Goal: Task Accomplishment & Management: Use online tool/utility

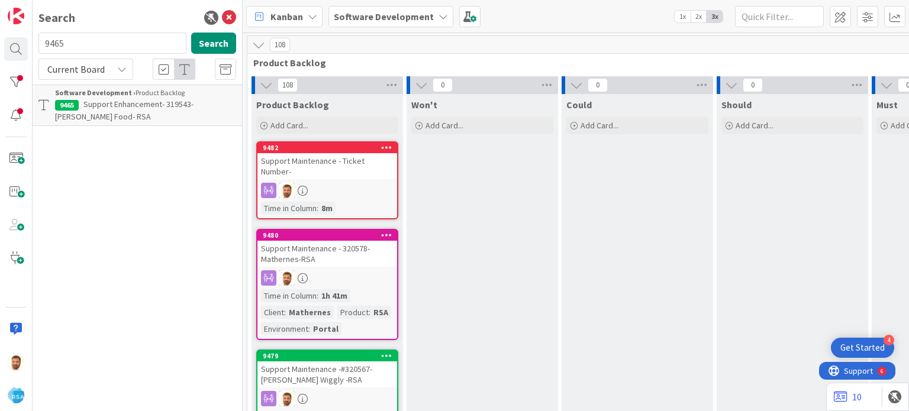
scroll to position [315, 1245]
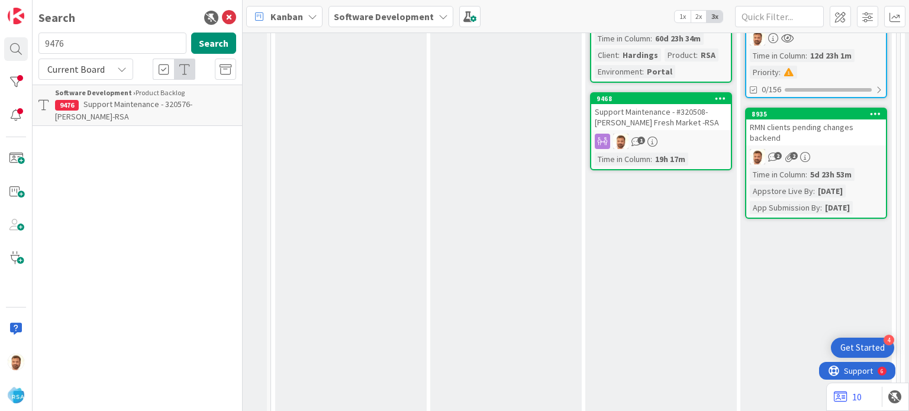
click at [109, 118] on div "Search 9476 Search Current Board Software Development › Product Backlog 9476 Su…" at bounding box center [138, 205] width 210 height 411
click at [118, 104] on span "Support Maintenance - 320576- Lewis-RSA" at bounding box center [123, 110] width 137 height 23
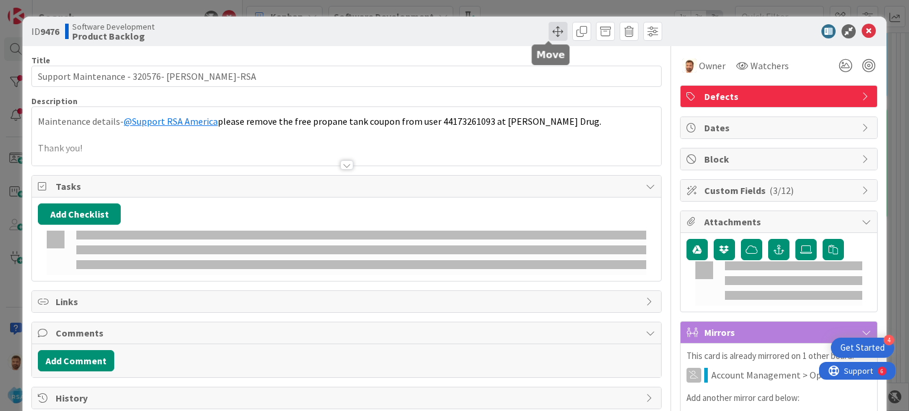
click at [552, 37] on span at bounding box center [558, 31] width 19 height 19
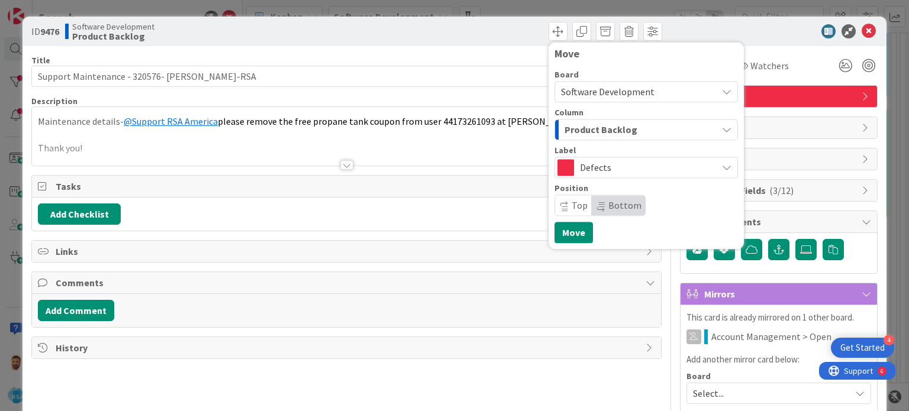
click at [572, 131] on span "Product Backlog" at bounding box center [601, 129] width 73 height 15
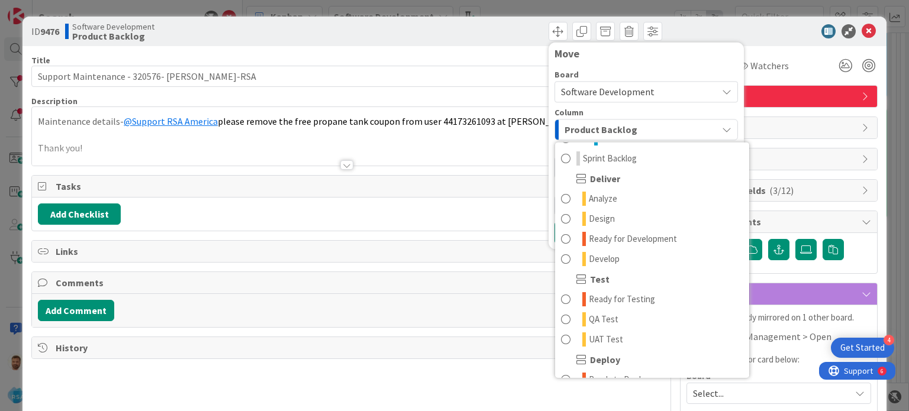
scroll to position [225, 0]
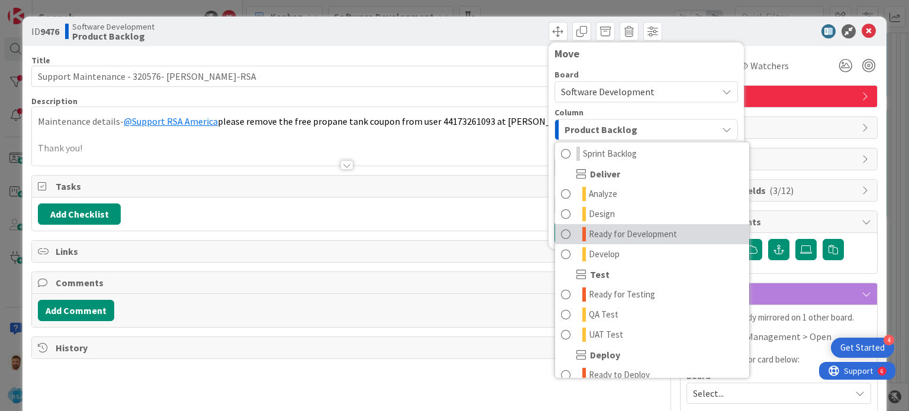
click at [561, 237] on span at bounding box center [565, 234] width 9 height 14
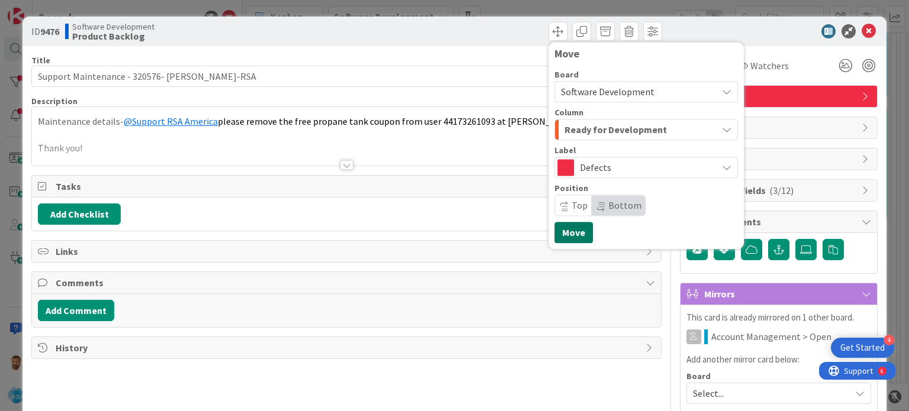
click at [558, 231] on button "Move" at bounding box center [574, 232] width 38 height 21
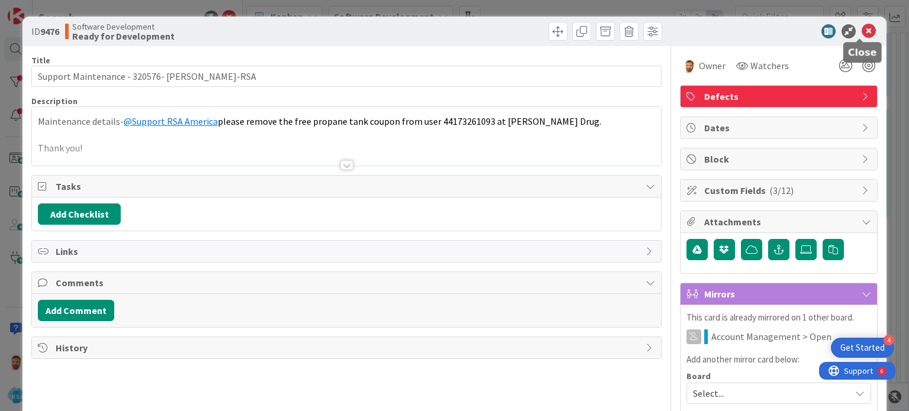
click at [862, 30] on icon at bounding box center [869, 31] width 14 height 14
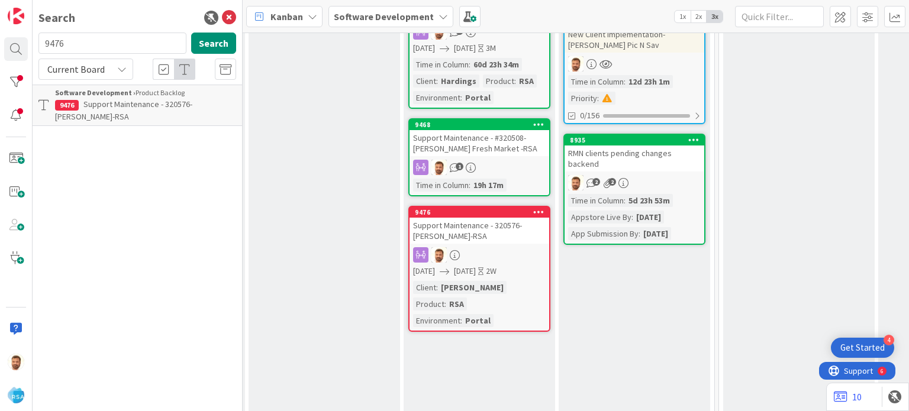
scroll to position [293, 1427]
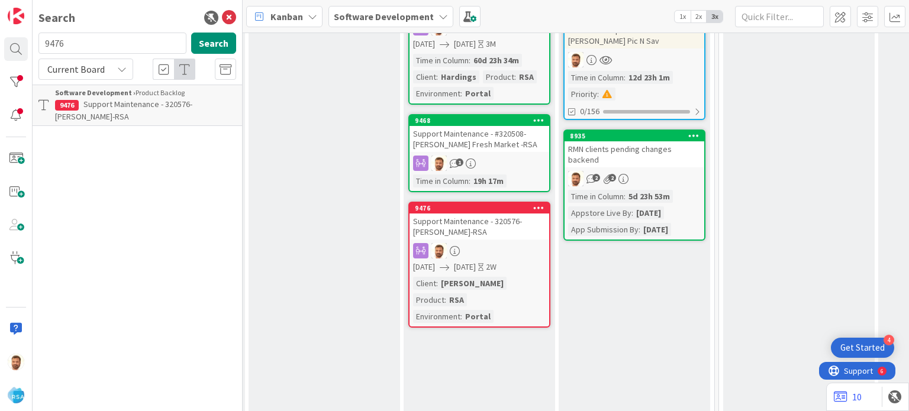
click at [469, 225] on div "Support Maintenance - 320576- Lewis-RSA" at bounding box center [480, 227] width 140 height 26
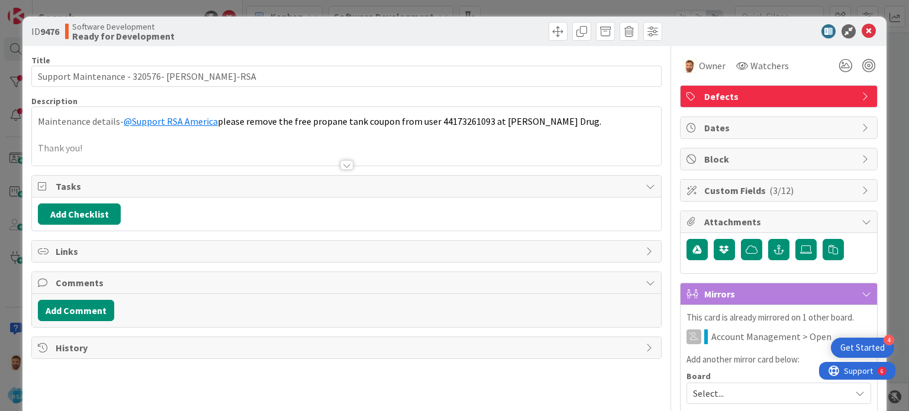
click at [89, 355] on div "History" at bounding box center [346, 347] width 629 height 21
click at [91, 307] on button "Add Comment" at bounding box center [76, 310] width 76 height 21
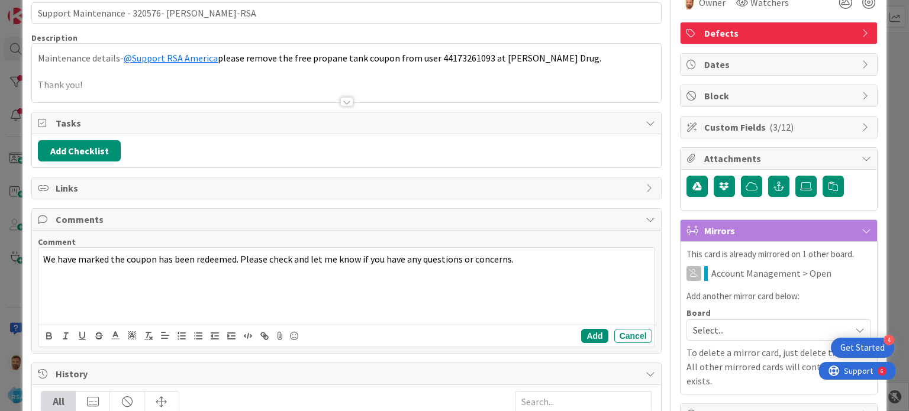
scroll to position [67, 0]
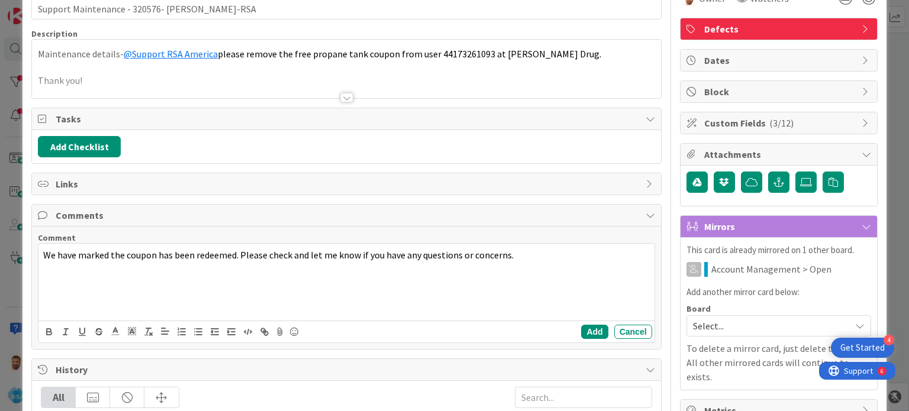
click at [569, 330] on div "Add Cancel" at bounding box center [346, 332] width 616 height 22
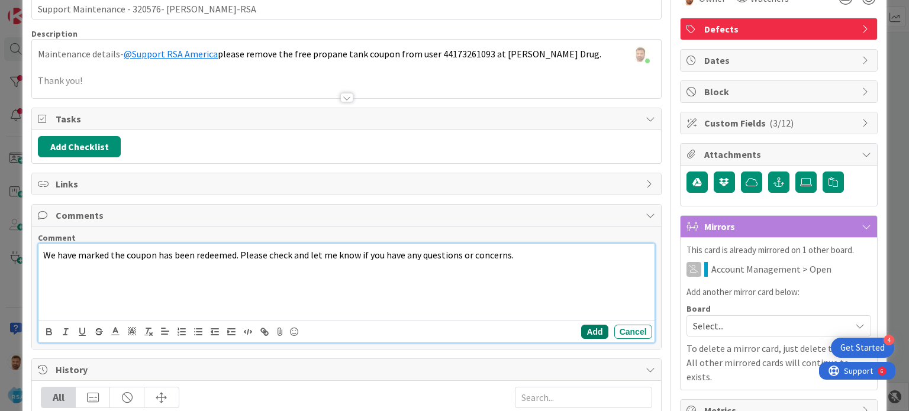
click at [581, 329] on button "Add" at bounding box center [594, 332] width 27 height 14
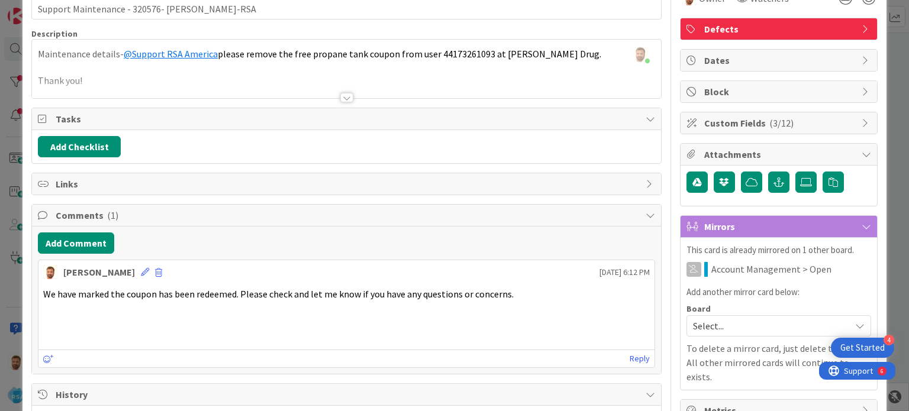
scroll to position [0, 0]
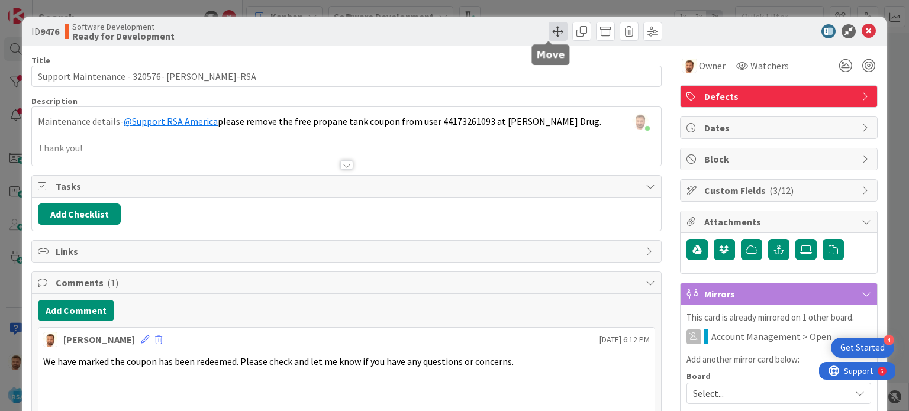
click at [549, 29] on span at bounding box center [558, 31] width 19 height 19
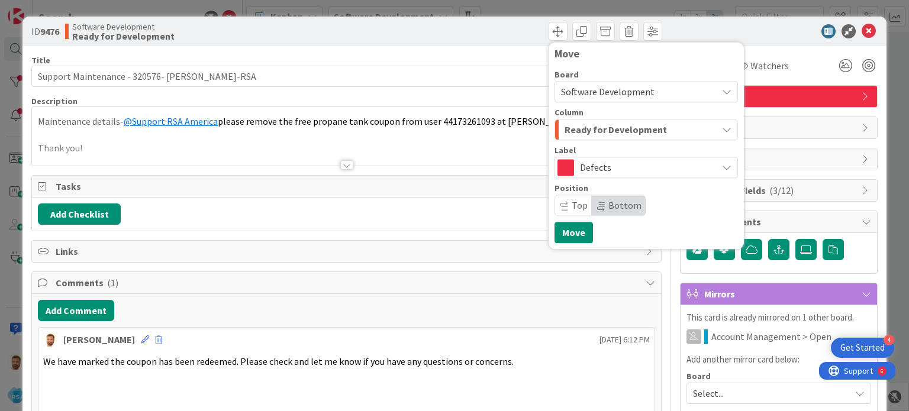
click at [586, 132] on span "Ready for Development" at bounding box center [616, 129] width 102 height 15
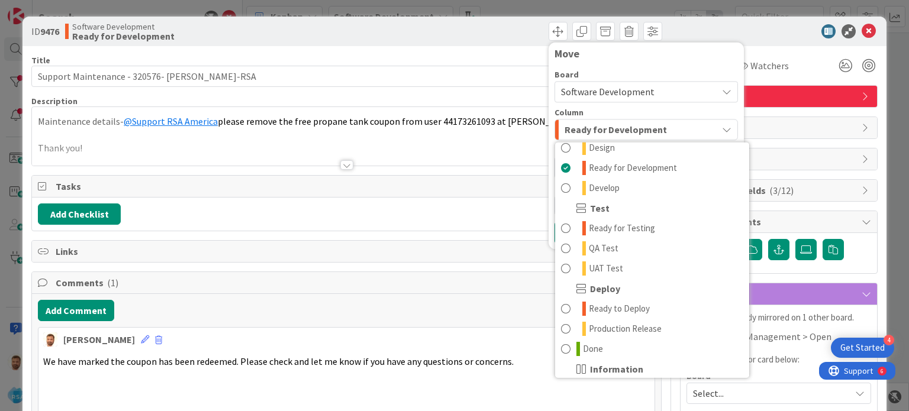
scroll to position [337, 0]
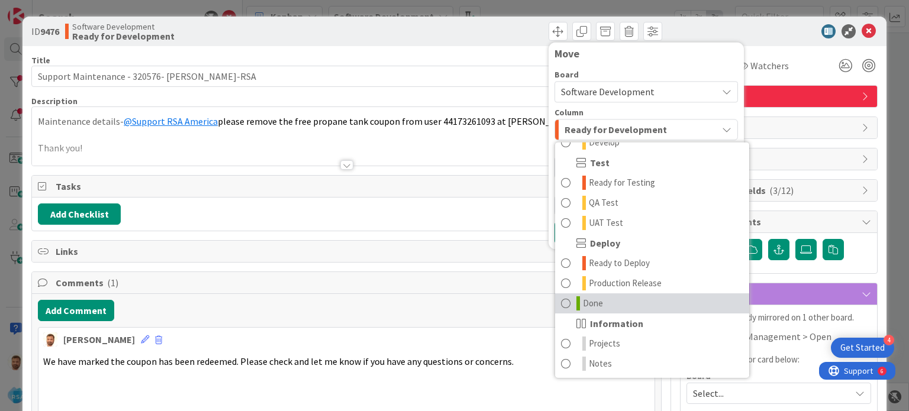
click at [561, 300] on span at bounding box center [565, 304] width 9 height 14
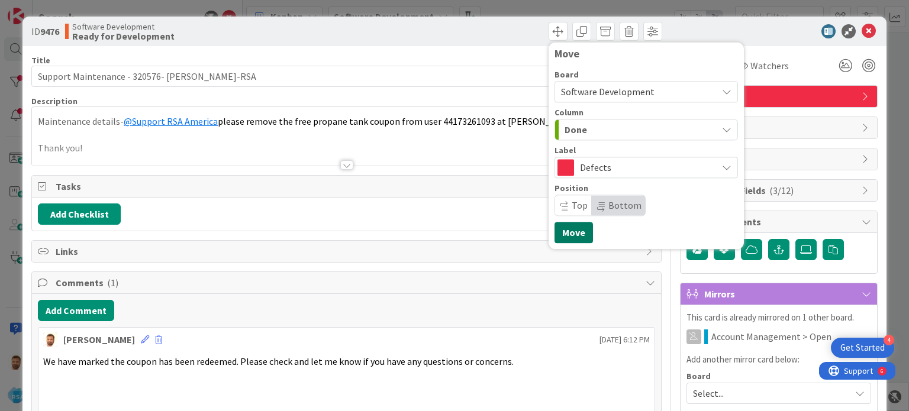
click at [556, 229] on button "Move" at bounding box center [574, 232] width 38 height 21
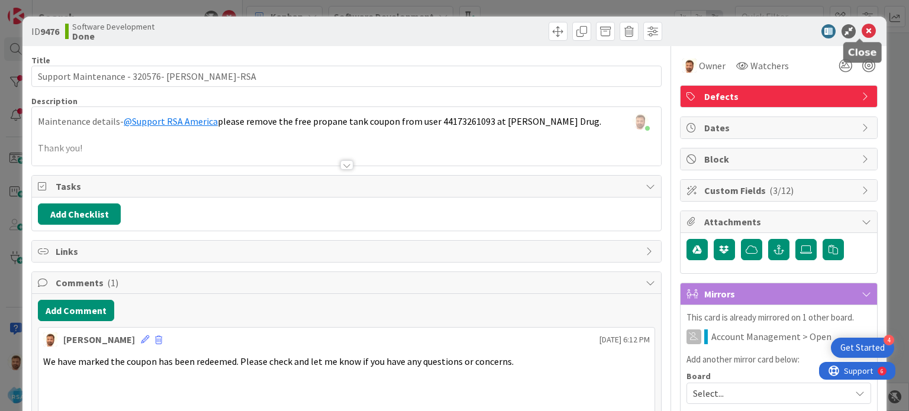
click at [862, 25] on icon at bounding box center [869, 31] width 14 height 14
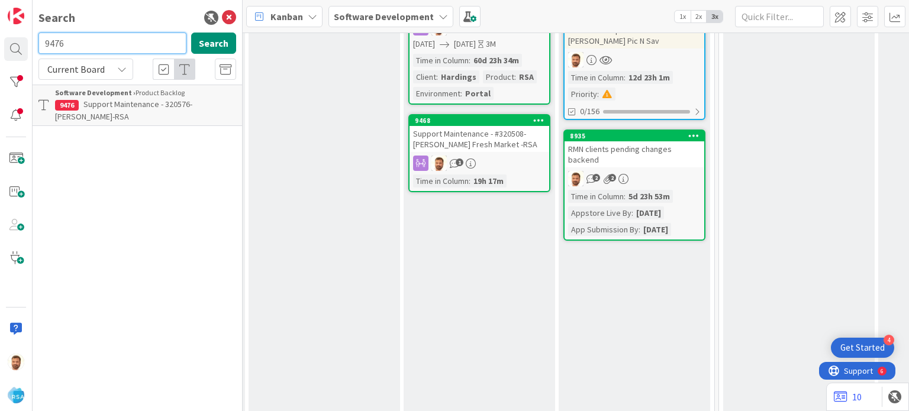
click at [84, 34] on input "9476" at bounding box center [112, 43] width 148 height 21
click at [118, 110] on p "Support Maintenance - 320572- Petes Fresh Market-RSA" at bounding box center [145, 110] width 181 height 25
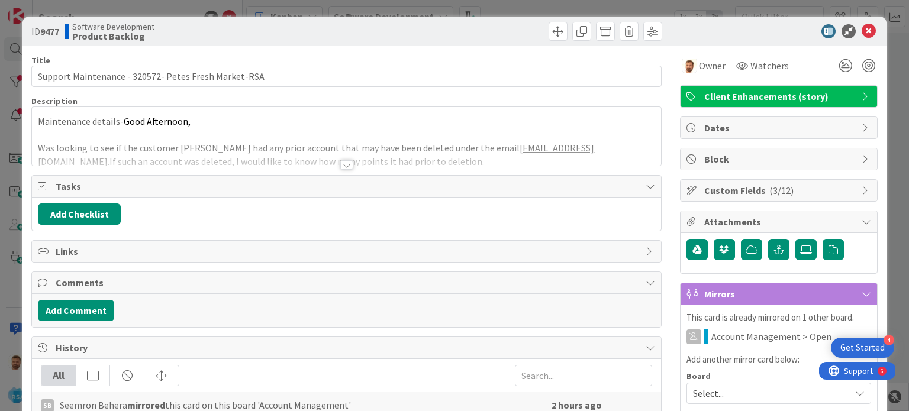
click at [548, 41] on div "ID 9477 Software Development Product Backlog" at bounding box center [454, 32] width 864 height 30
click at [550, 30] on span at bounding box center [558, 31] width 19 height 19
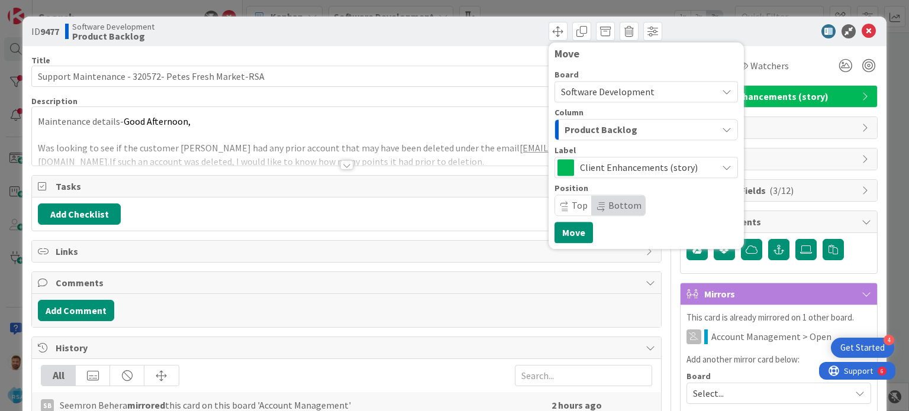
click at [582, 130] on span "Product Backlog" at bounding box center [601, 129] width 73 height 15
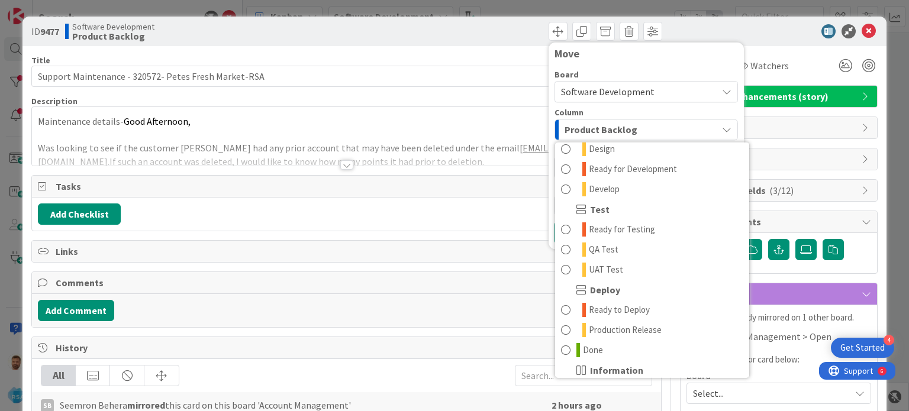
scroll to position [293, 0]
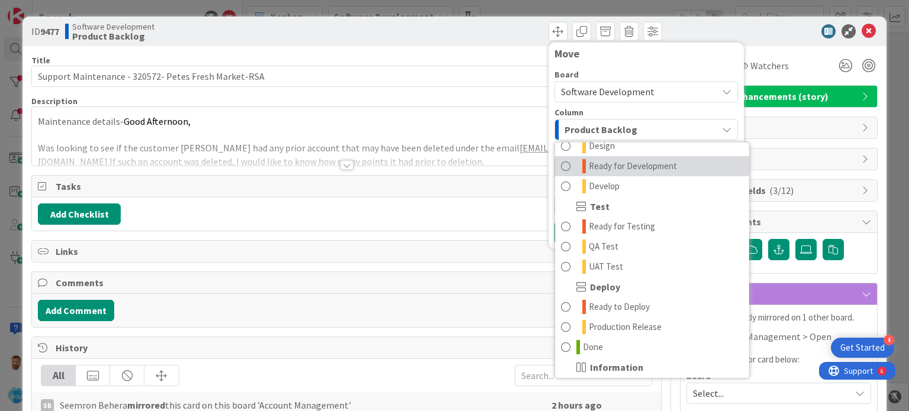
click at [561, 162] on span at bounding box center [565, 166] width 9 height 14
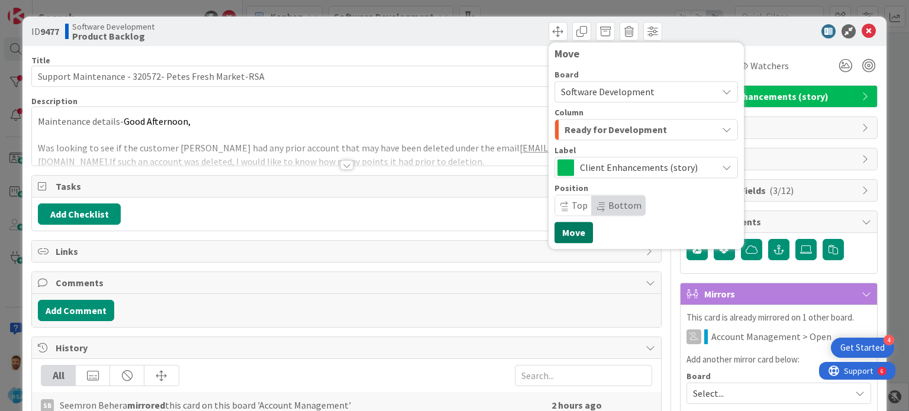
click at [562, 230] on button "Move" at bounding box center [574, 232] width 38 height 21
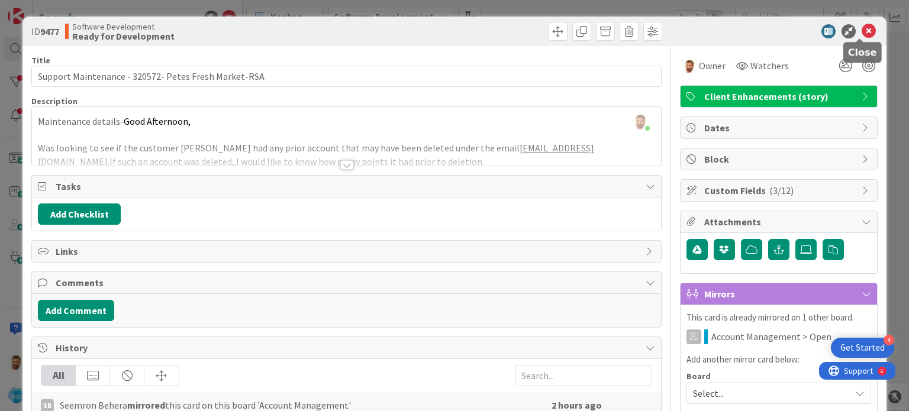
click at [862, 37] on icon at bounding box center [869, 31] width 14 height 14
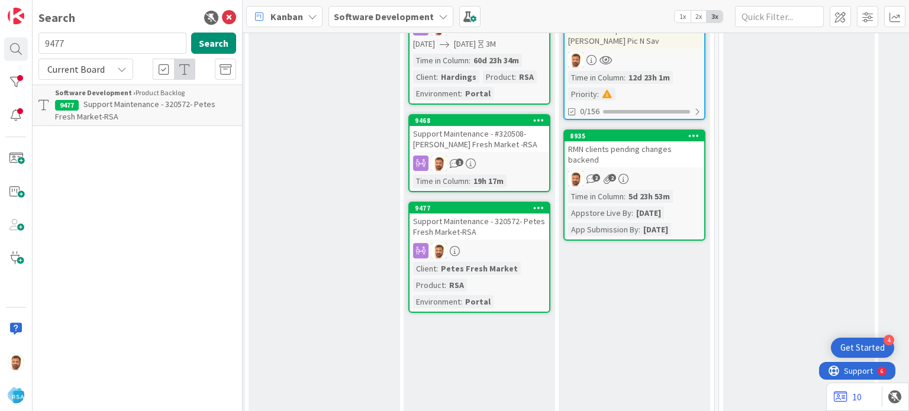
click at [436, 217] on div "Support Maintenance - 320572- Petes Fresh Market-RSA" at bounding box center [480, 227] width 140 height 26
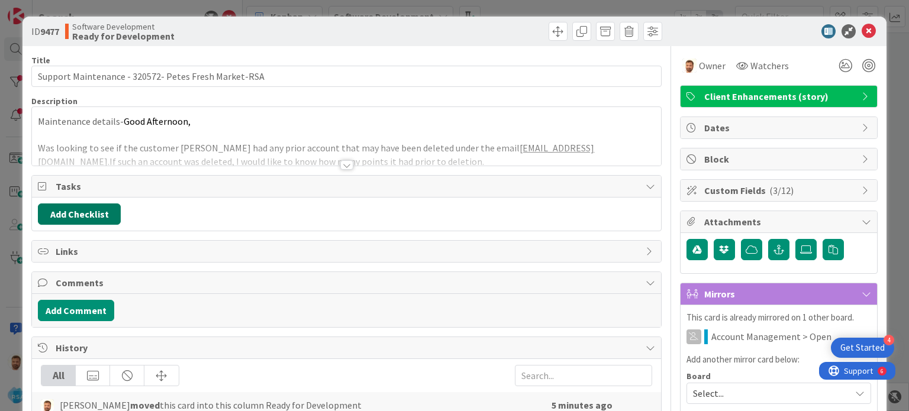
click at [103, 212] on button "Add Checklist" at bounding box center [79, 214] width 83 height 21
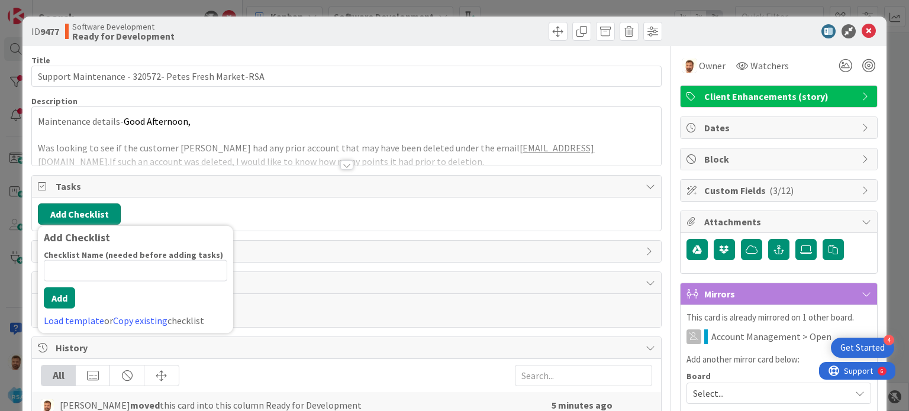
click at [103, 212] on button "Add Checklist" at bounding box center [79, 214] width 83 height 21
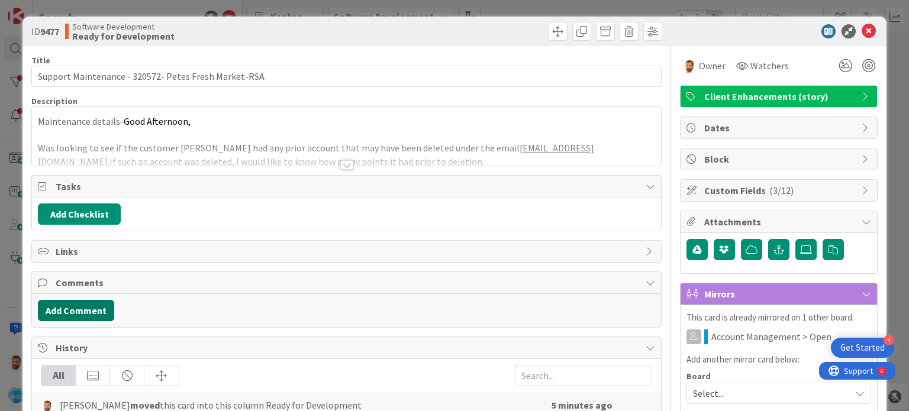
click at [85, 308] on button "Add Comment" at bounding box center [76, 310] width 76 height 21
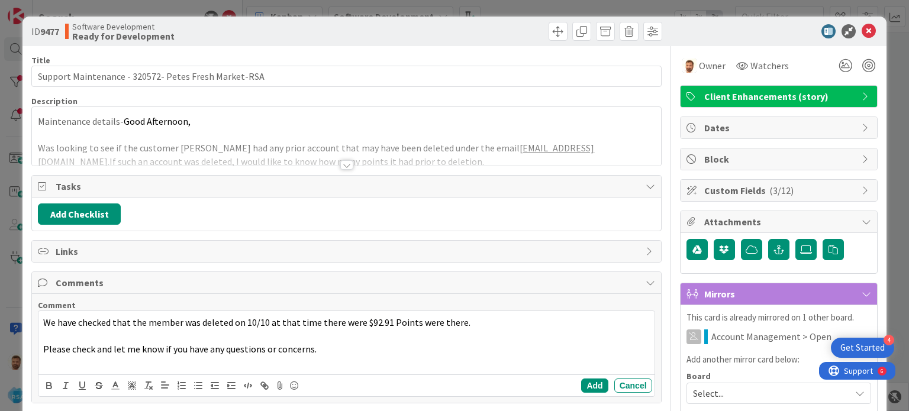
scroll to position [17, 0]
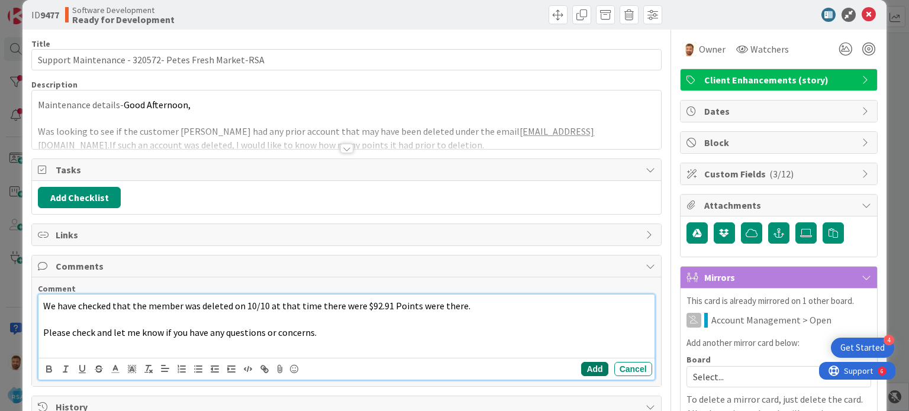
click at [582, 370] on button "Add" at bounding box center [594, 369] width 27 height 14
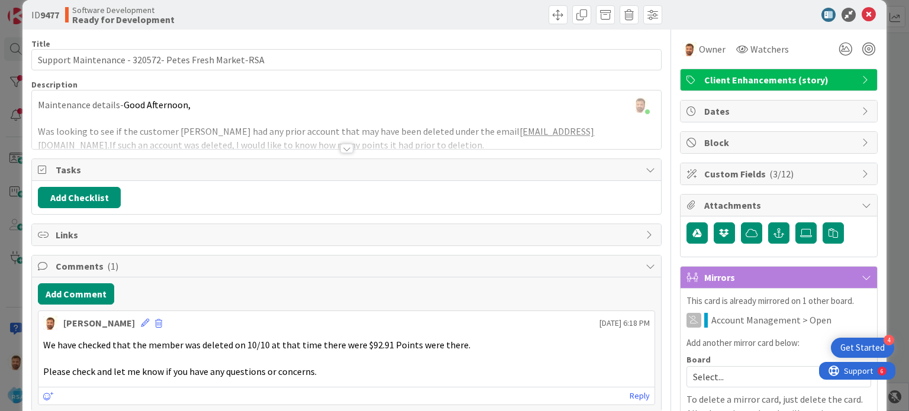
scroll to position [0, 0]
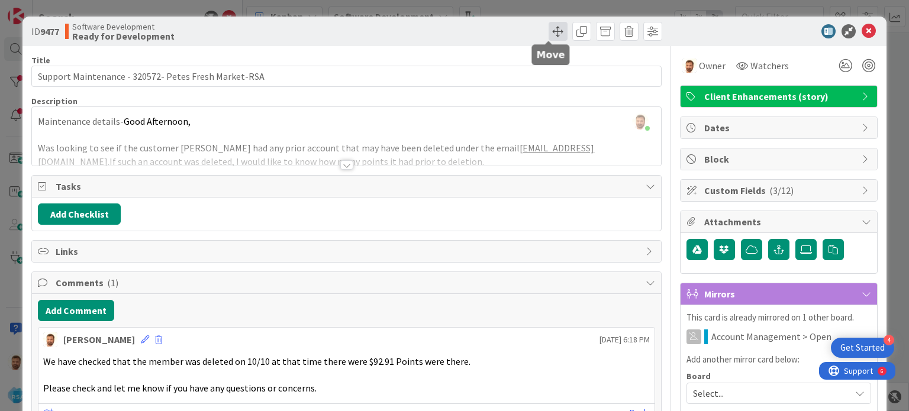
click at [552, 34] on span at bounding box center [558, 31] width 19 height 19
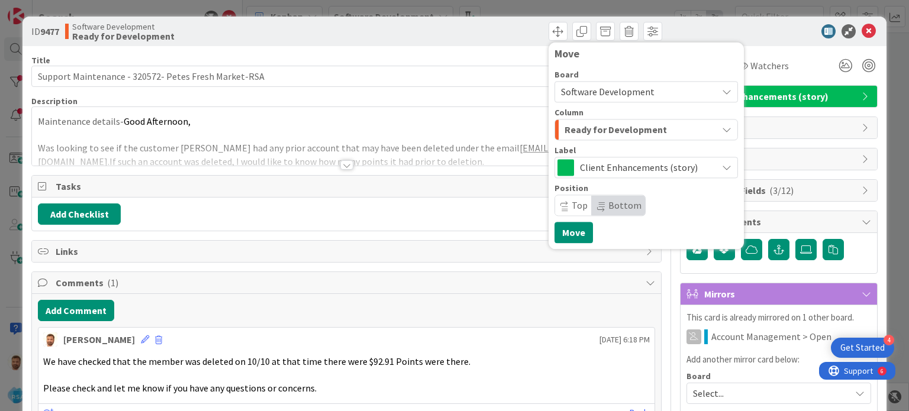
click at [576, 129] on span "Ready for Development" at bounding box center [616, 129] width 102 height 15
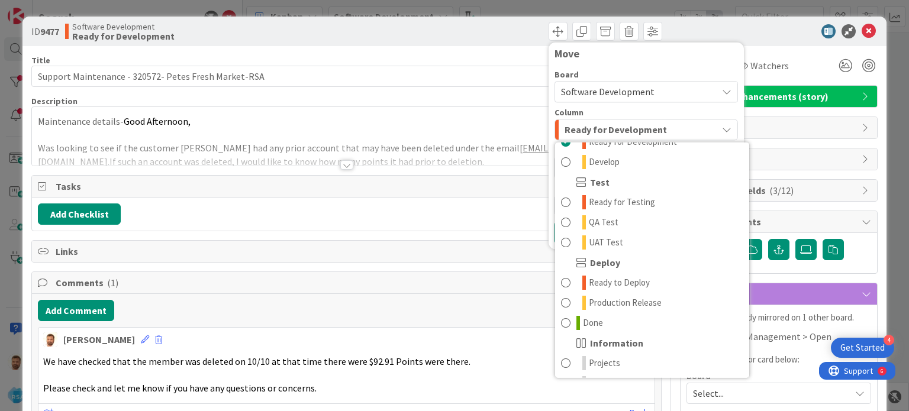
scroll to position [321, 0]
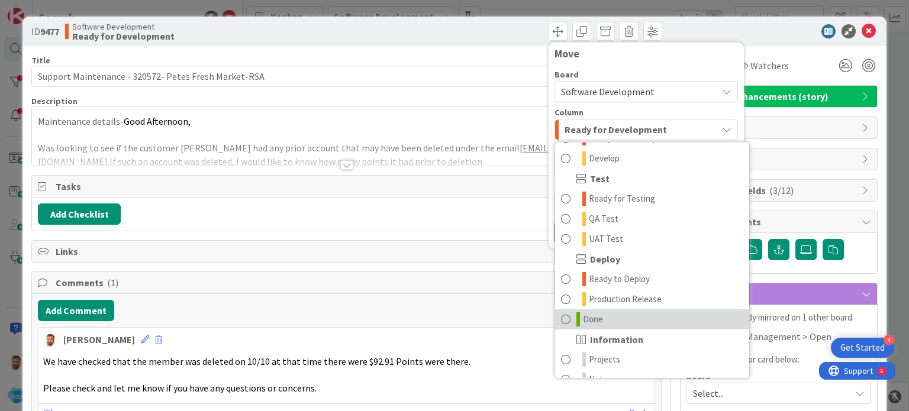
click at [561, 317] on span at bounding box center [565, 320] width 9 height 14
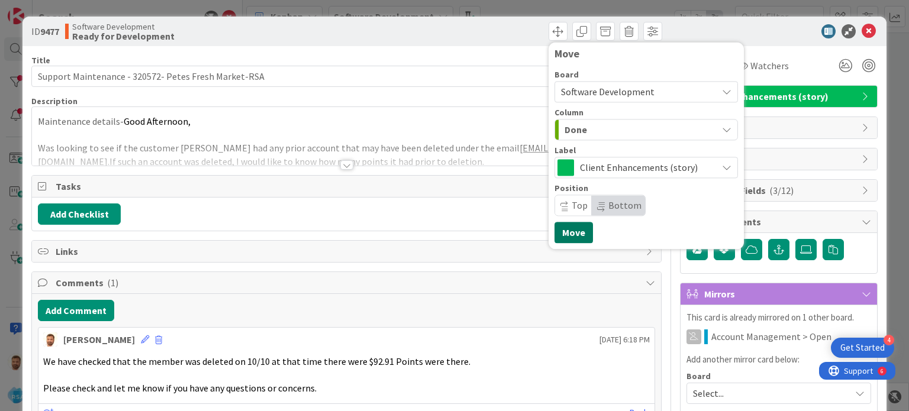
click at [555, 234] on button "Move" at bounding box center [574, 232] width 38 height 21
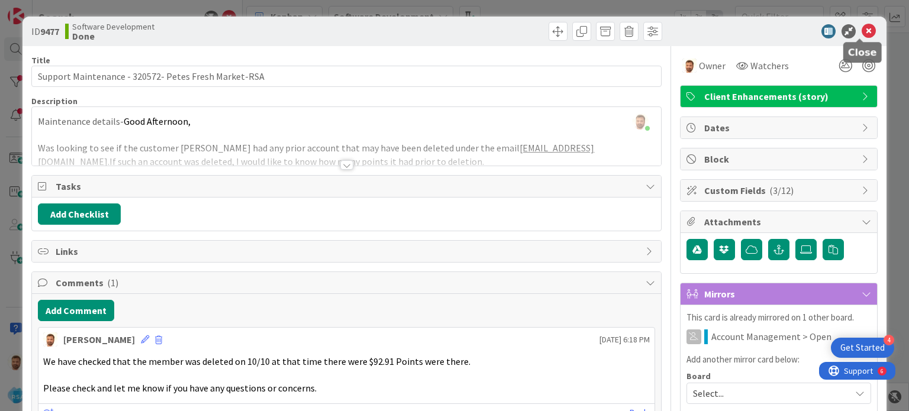
click at [862, 25] on icon at bounding box center [869, 31] width 14 height 14
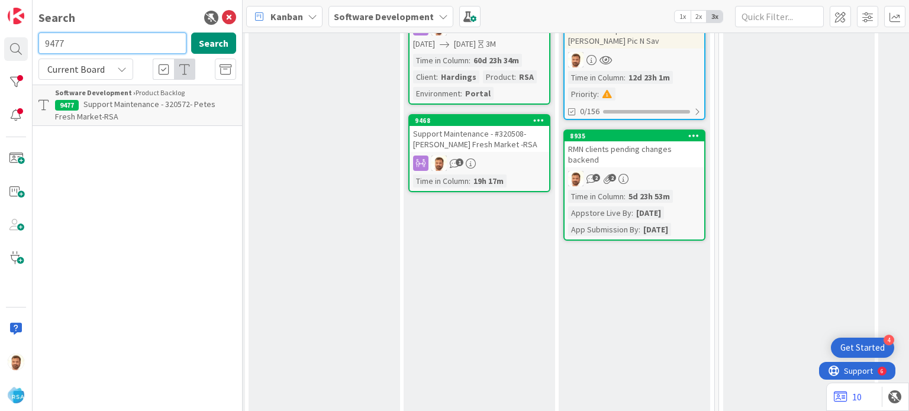
click at [73, 41] on input "9477" at bounding box center [112, 43] width 148 height 21
click at [106, 102] on span "Support Maintenance - 320563- Almich Market-RSA" at bounding box center [123, 110] width 137 height 23
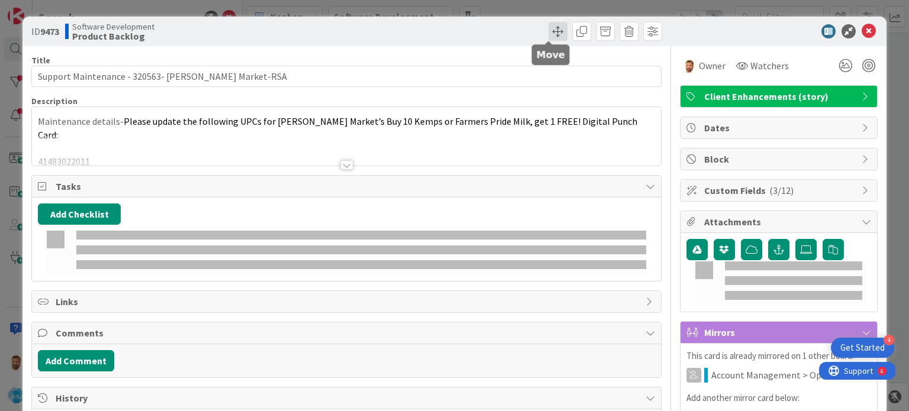
click at [549, 27] on span at bounding box center [558, 31] width 19 height 19
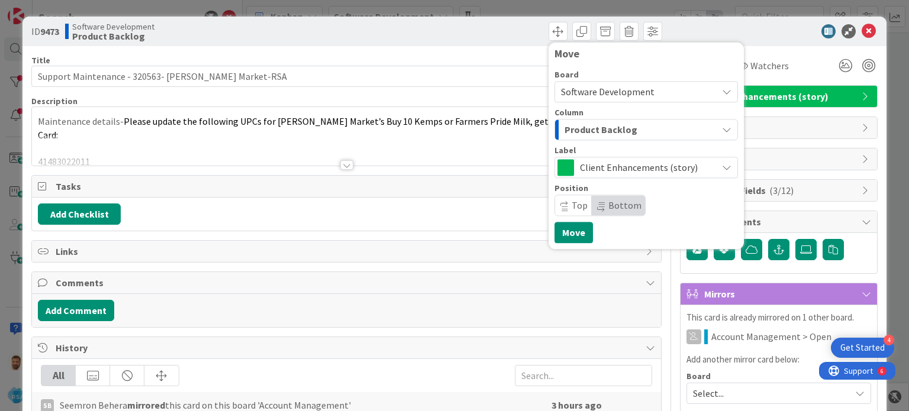
click at [579, 127] on span "Product Backlog" at bounding box center [601, 129] width 73 height 15
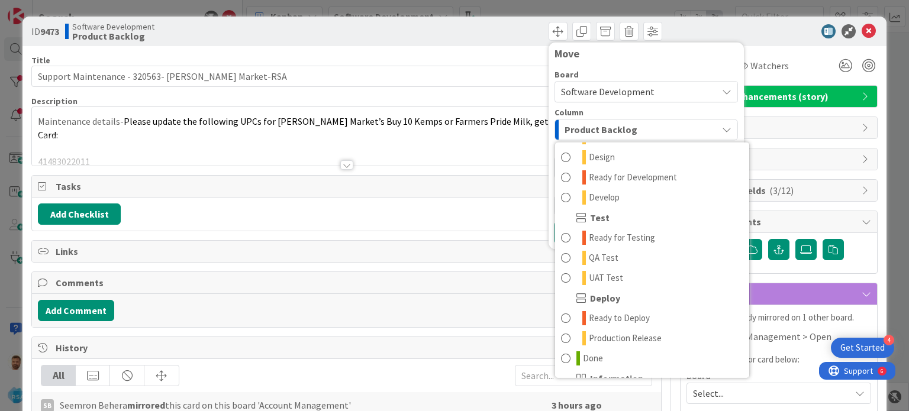
scroll to position [284, 0]
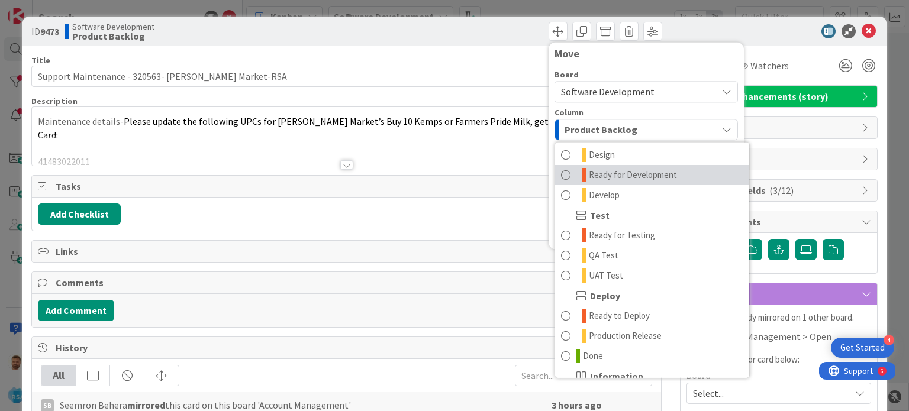
click at [561, 176] on span at bounding box center [565, 175] width 9 height 14
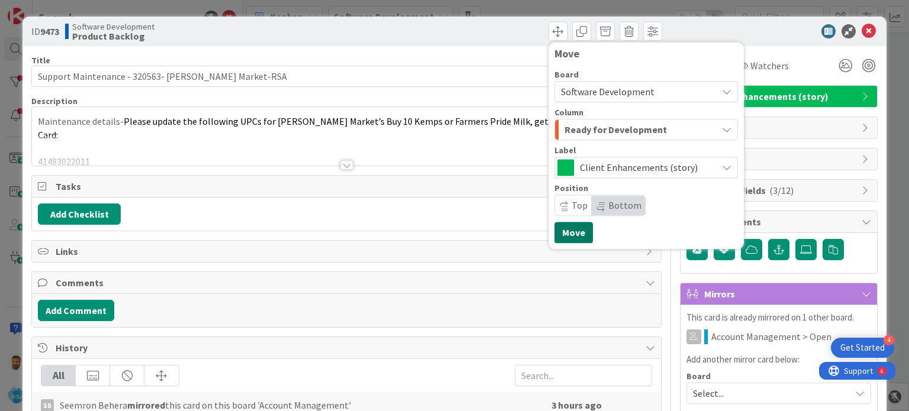
click at [563, 229] on button "Move" at bounding box center [574, 232] width 38 height 21
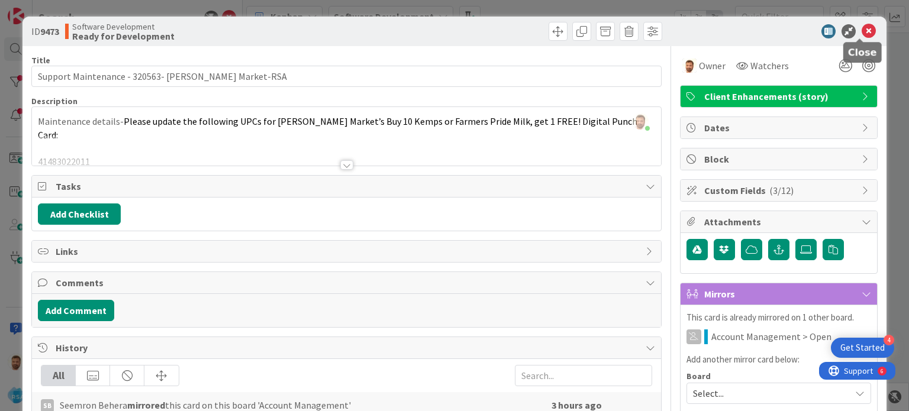
click at [862, 33] on icon at bounding box center [869, 31] width 14 height 14
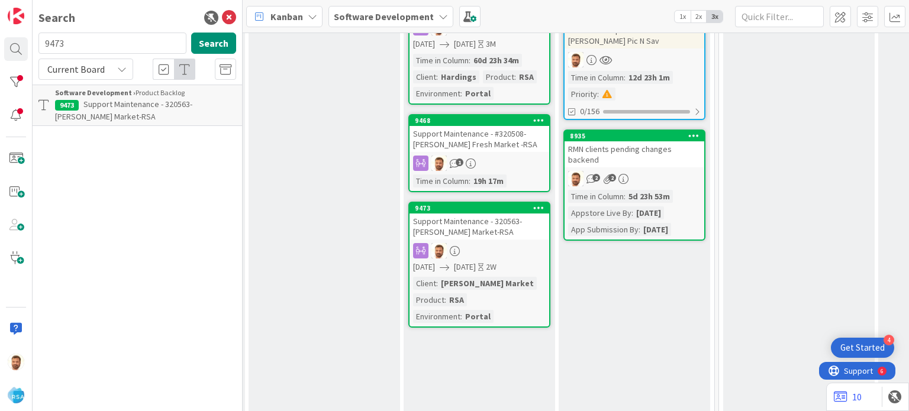
click at [472, 227] on div "Support Maintenance - 320563- Almich Market-RSA" at bounding box center [480, 227] width 140 height 26
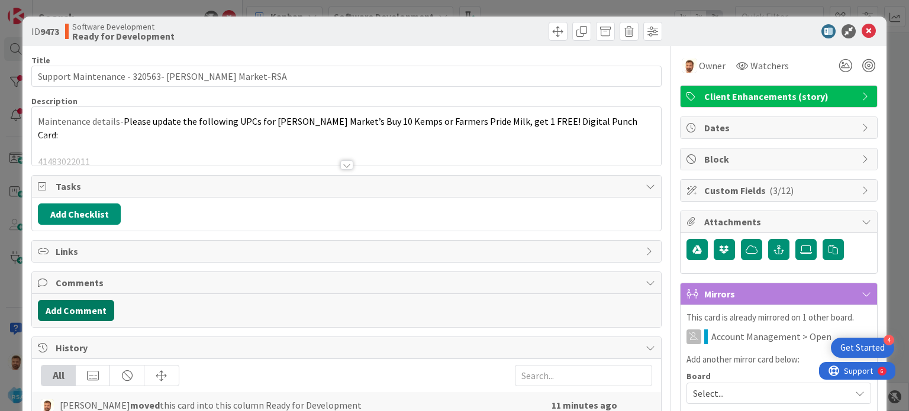
click at [94, 317] on button "Add Comment" at bounding box center [76, 310] width 76 height 21
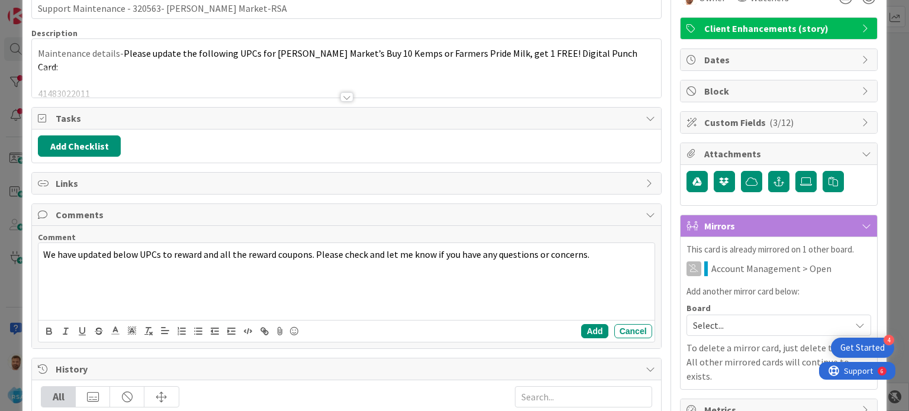
scroll to position [69, 0]
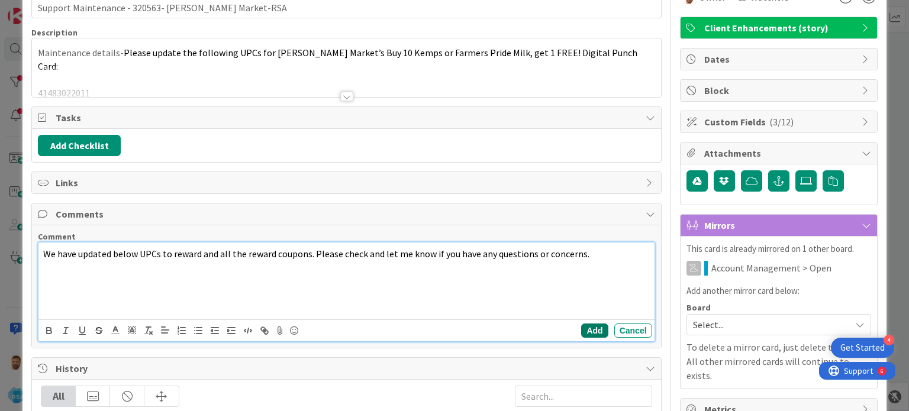
click at [588, 326] on button "Add" at bounding box center [594, 331] width 27 height 14
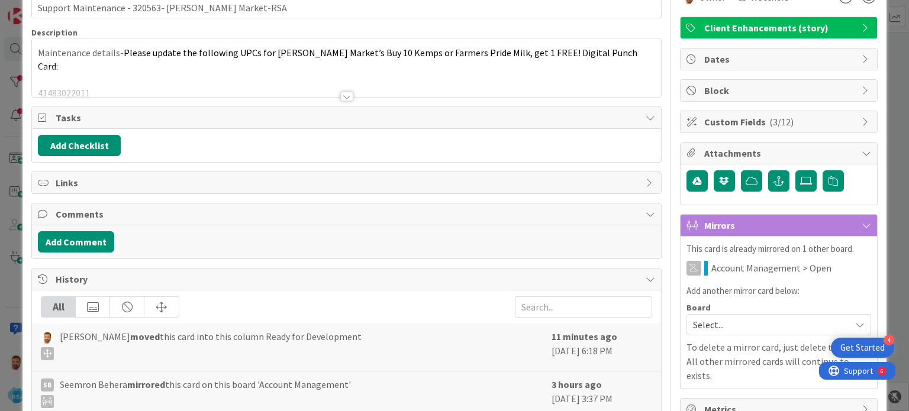
scroll to position [0, 0]
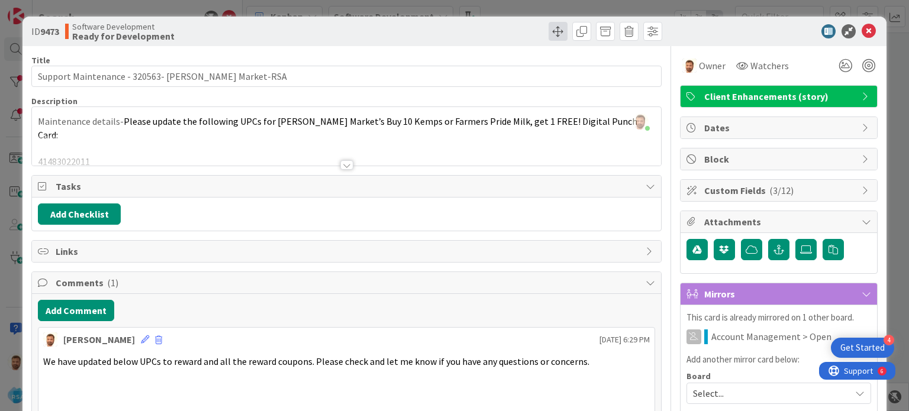
click at [549, 36] on span at bounding box center [558, 31] width 19 height 19
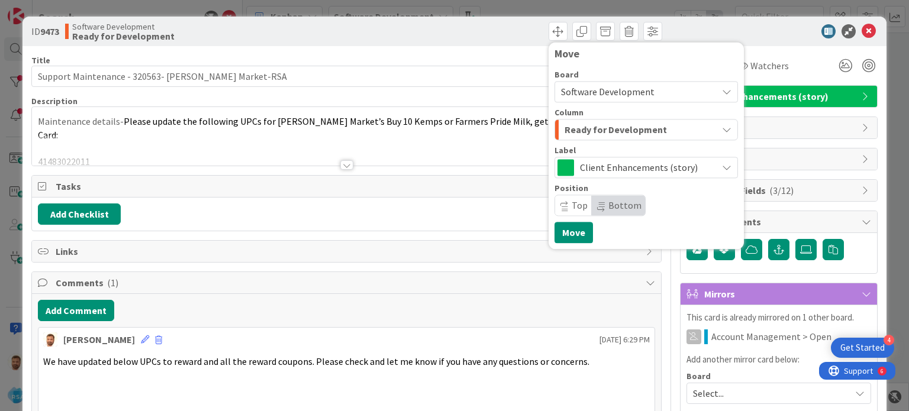
click at [579, 127] on span "Ready for Development" at bounding box center [616, 129] width 102 height 15
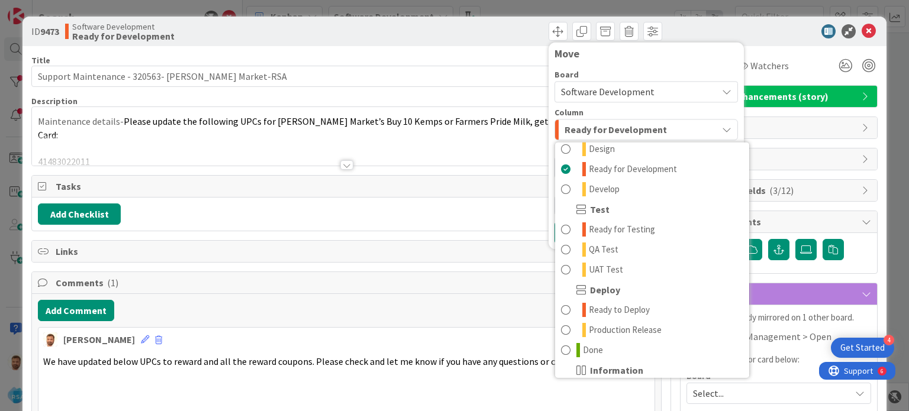
scroll to position [337, 0]
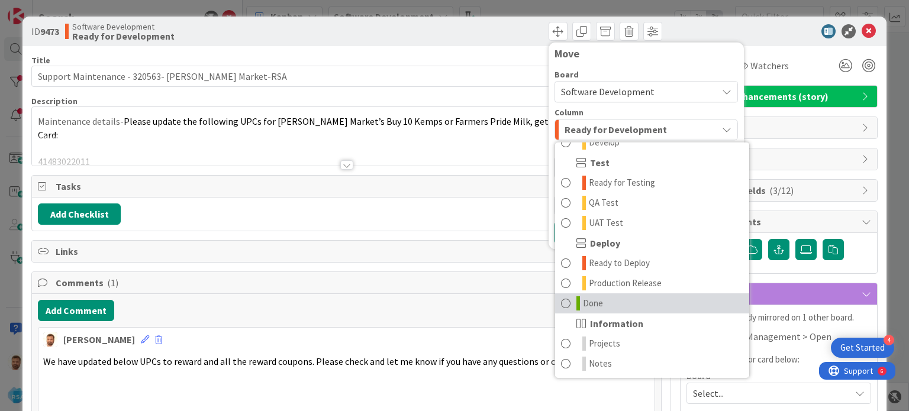
click at [561, 302] on span at bounding box center [565, 304] width 9 height 14
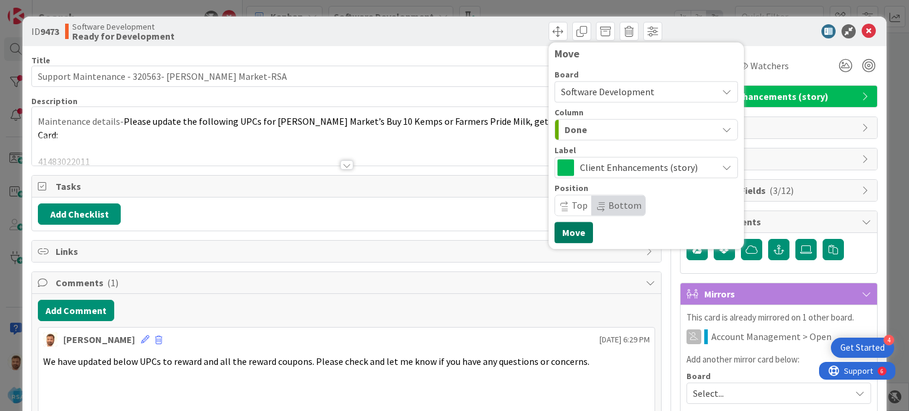
click at [561, 234] on button "Move" at bounding box center [574, 232] width 38 height 21
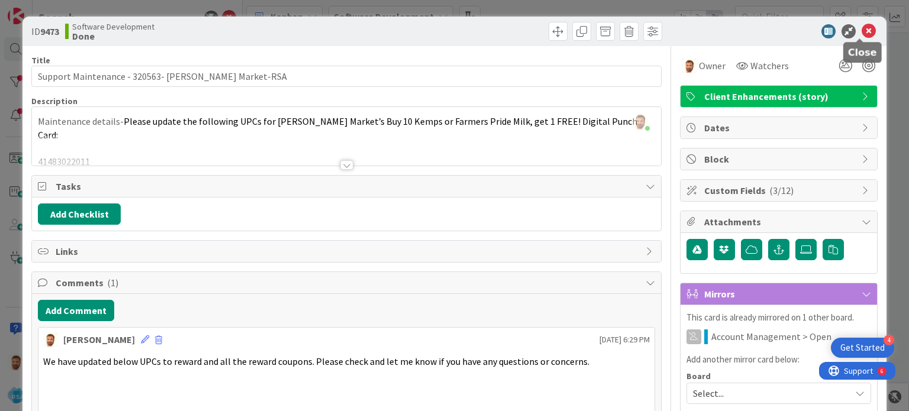
click at [862, 33] on icon at bounding box center [869, 31] width 14 height 14
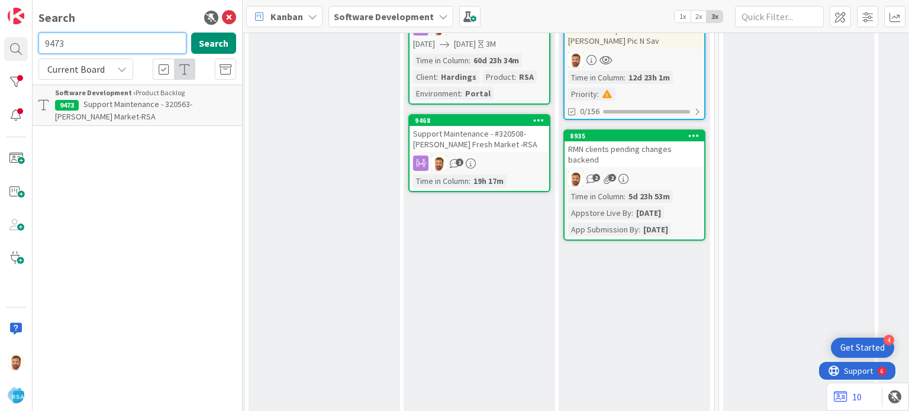
click at [66, 37] on input "9473" at bounding box center [112, 43] width 148 height 21
type input "9479"
click at [112, 101] on span "Support Maintenance -#320567- [PERSON_NAME] Wiggly -RSA" at bounding box center [125, 110] width 140 height 23
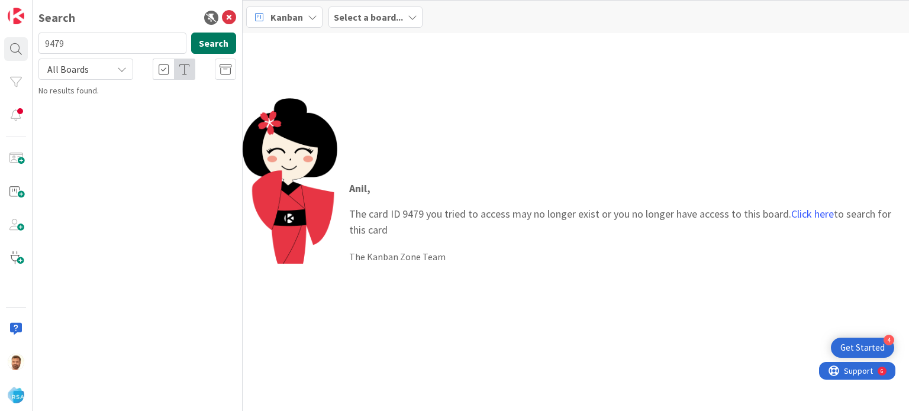
click at [225, 44] on button "Search" at bounding box center [213, 43] width 45 height 21
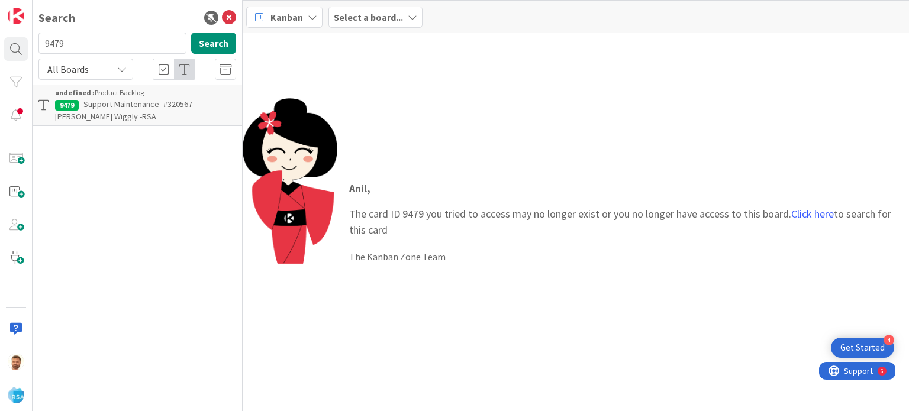
click at [162, 115] on p "Support Maintenance -#320567- [PERSON_NAME] Wiggly -RSA" at bounding box center [145, 110] width 181 height 25
click at [794, 215] on link "Click here" at bounding box center [812, 214] width 43 height 14
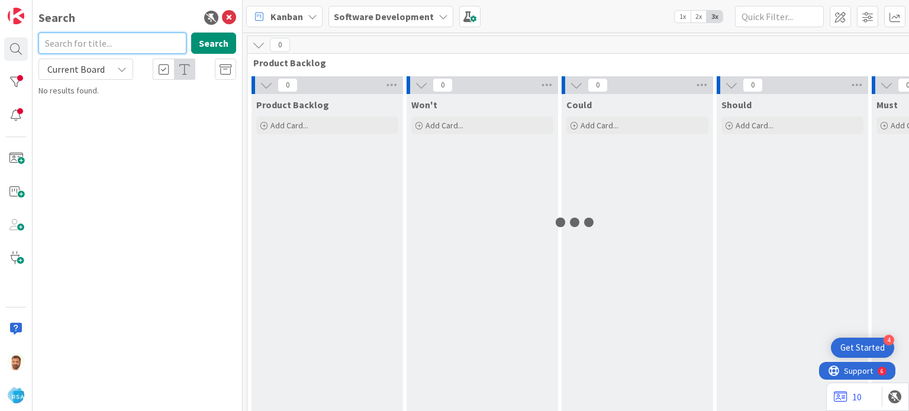
click at [118, 50] on input "text" at bounding box center [112, 43] width 148 height 21
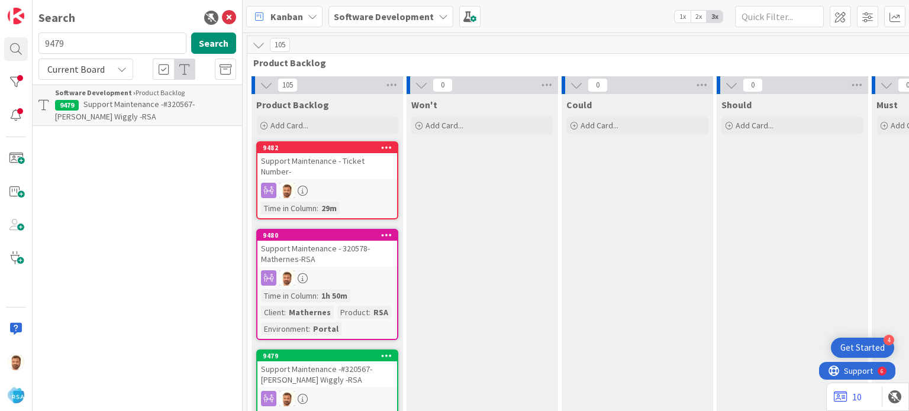
click at [156, 94] on div "Software Development › Product Backlog" at bounding box center [145, 93] width 181 height 11
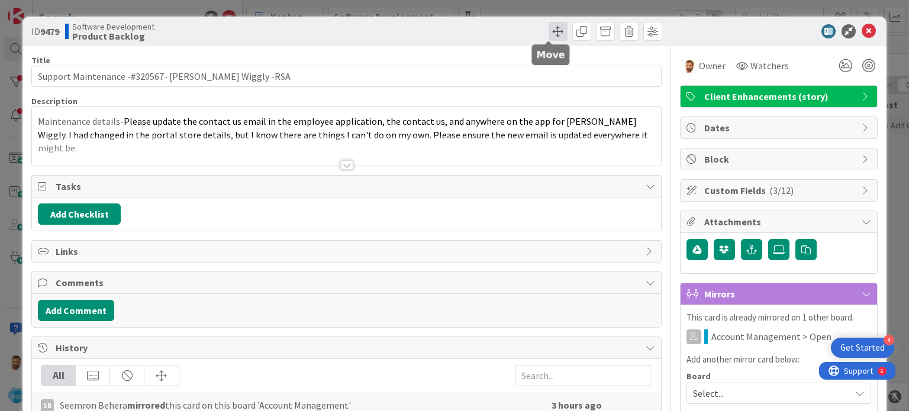
click at [556, 36] on span at bounding box center [558, 31] width 19 height 19
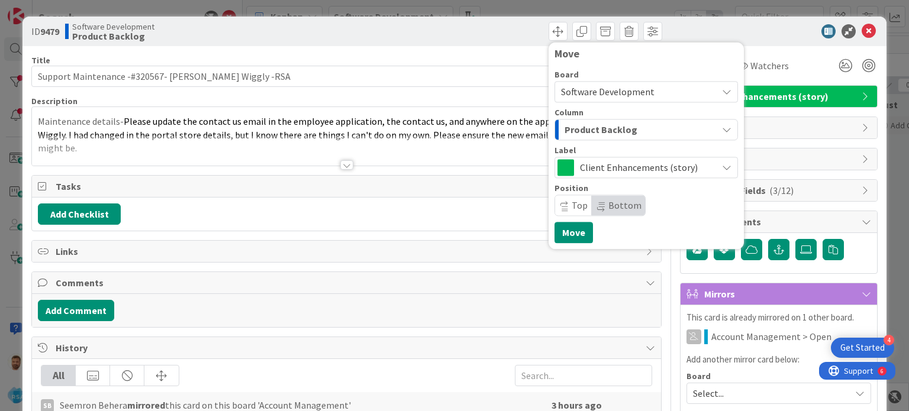
click at [585, 120] on button "Product Backlog" at bounding box center [646, 129] width 183 height 21
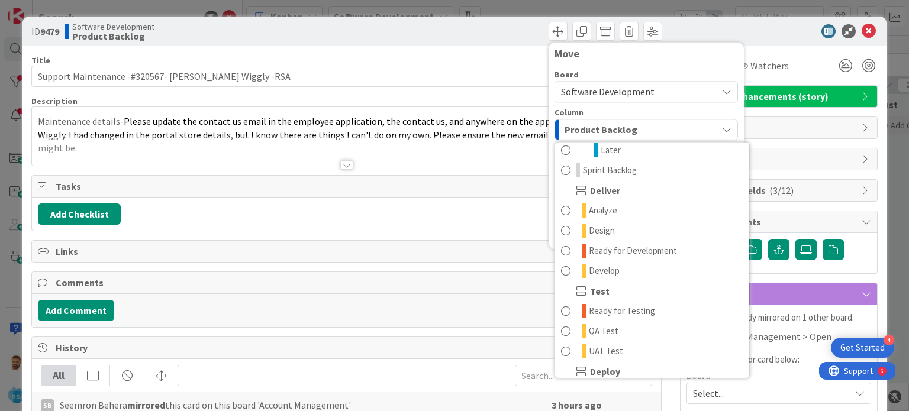
scroll to position [234, 0]
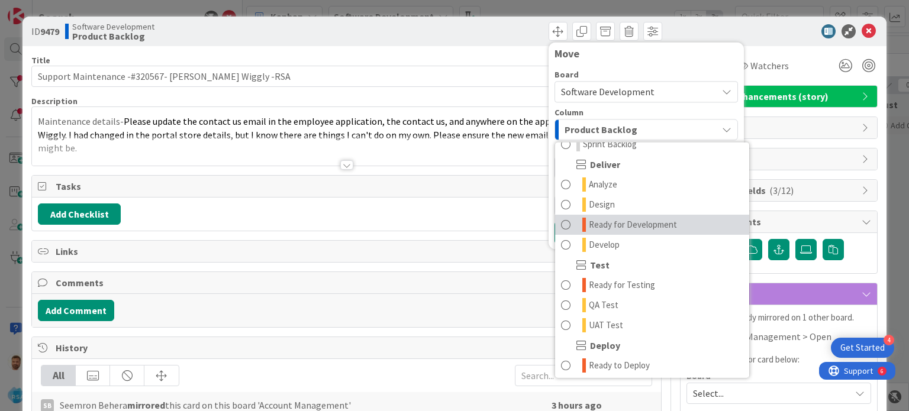
click at [561, 224] on span at bounding box center [565, 225] width 9 height 14
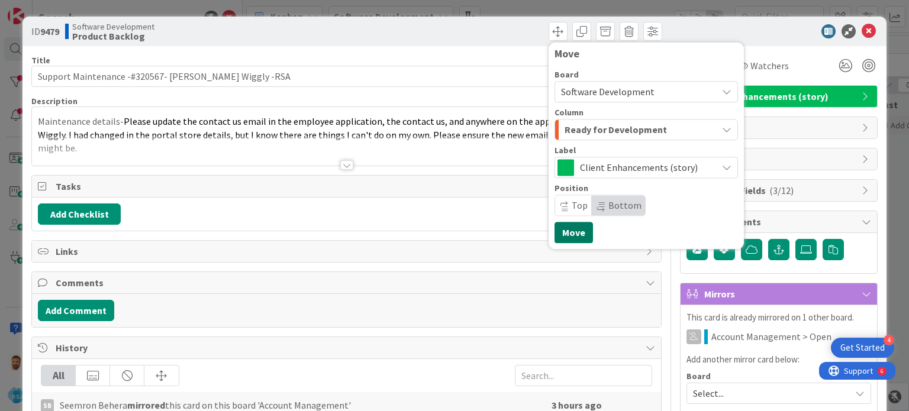
click at [555, 234] on button "Move" at bounding box center [574, 232] width 38 height 21
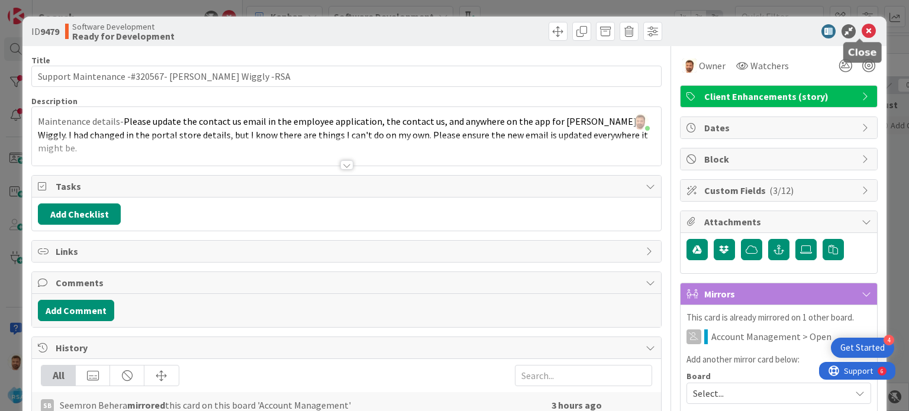
click at [862, 34] on icon at bounding box center [869, 31] width 14 height 14
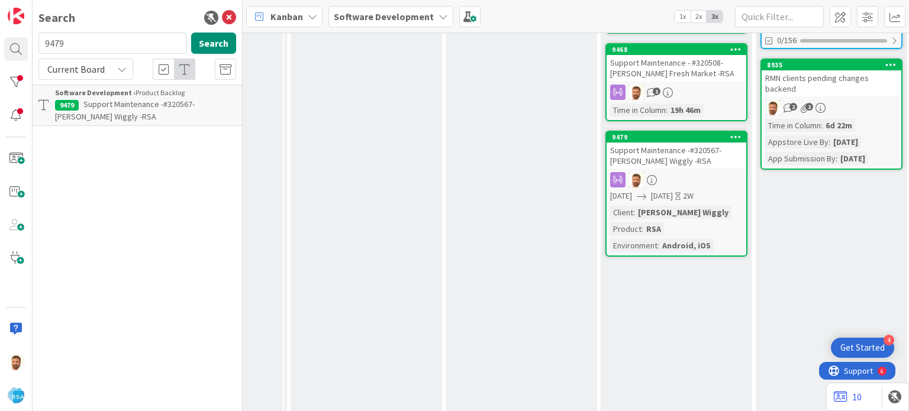
scroll to position [369, 1230]
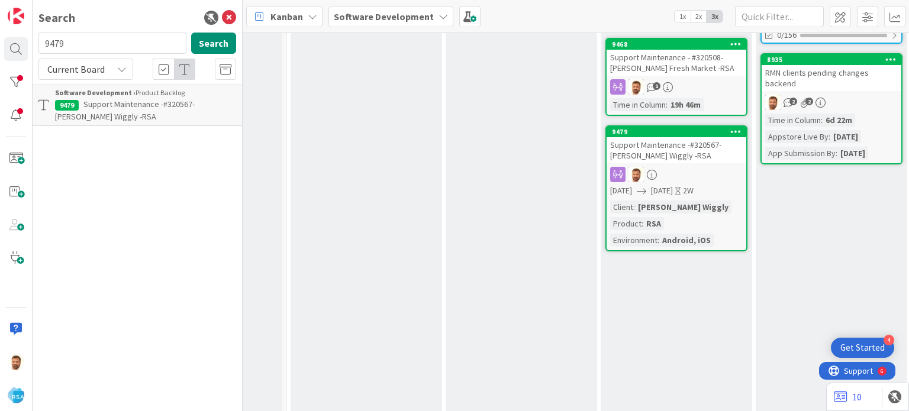
click at [668, 153] on div "Support Maintenance -#320567- [PERSON_NAME] Wiggly -RSA" at bounding box center [677, 150] width 140 height 26
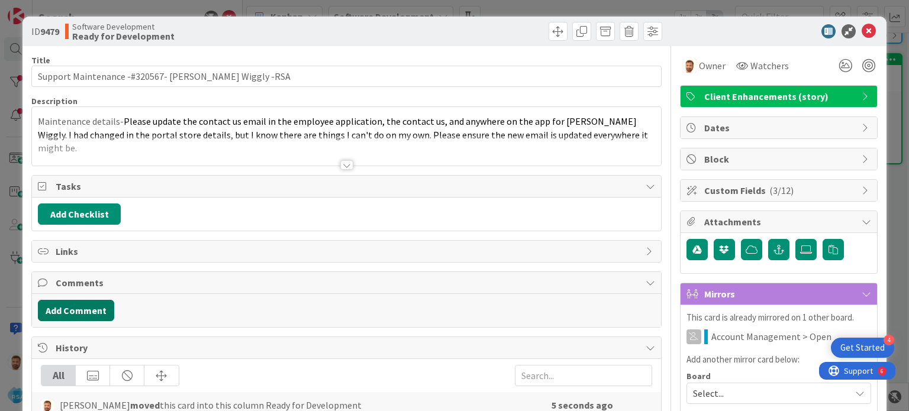
click at [99, 305] on button "Add Comment" at bounding box center [76, 310] width 76 height 21
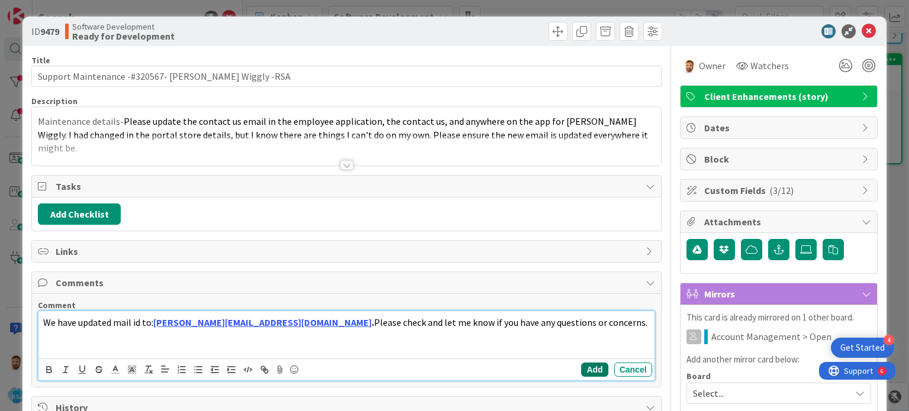
click at [581, 364] on button "Add" at bounding box center [594, 370] width 27 height 14
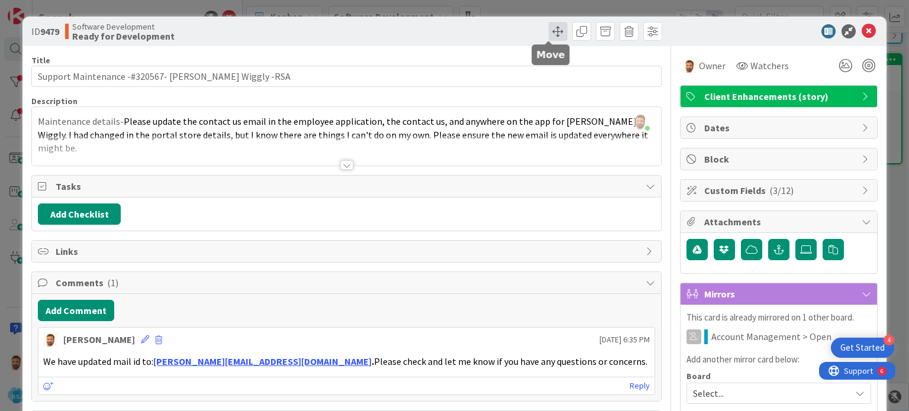
click at [549, 23] on span at bounding box center [558, 31] width 19 height 19
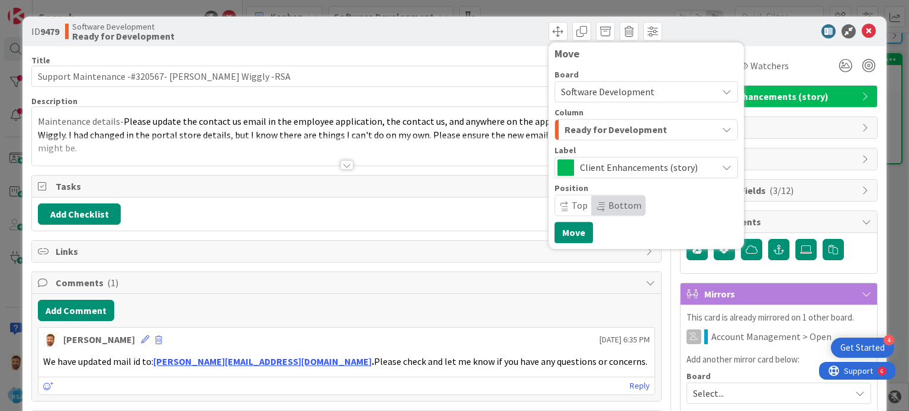
click at [590, 131] on span "Ready for Development" at bounding box center [616, 129] width 102 height 15
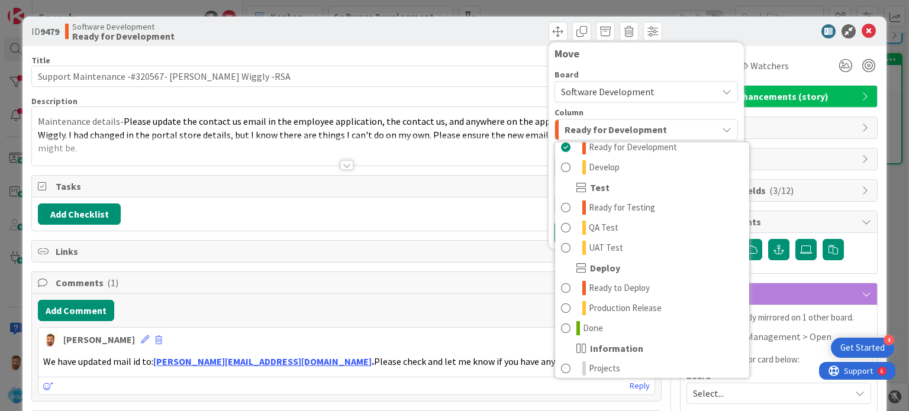
scroll to position [313, 0]
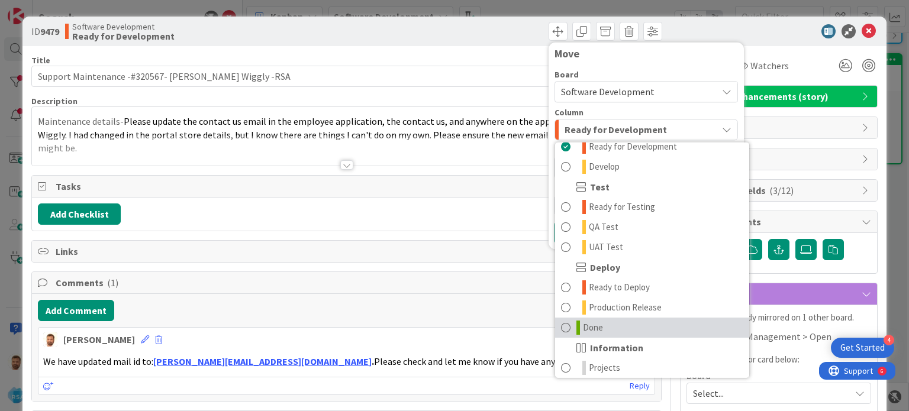
click at [576, 324] on icon at bounding box center [578, 328] width 4 height 14
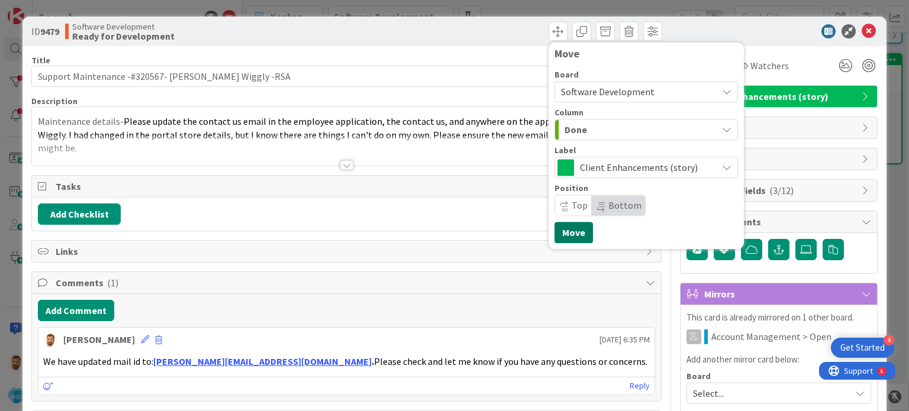
click at [563, 236] on button "Move" at bounding box center [574, 232] width 38 height 21
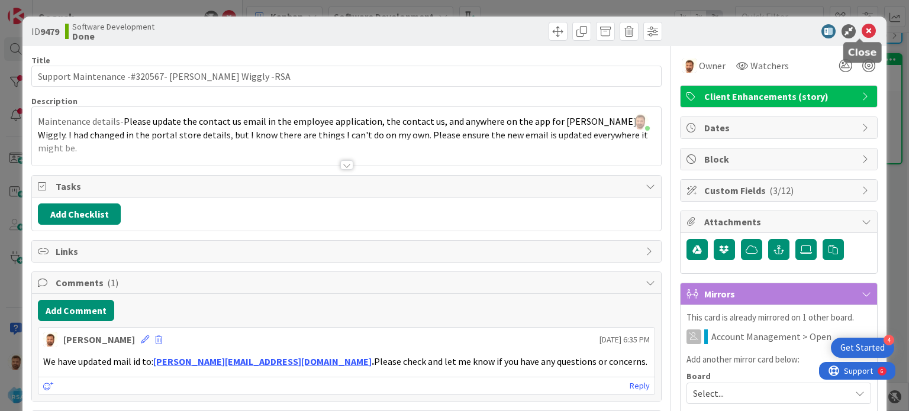
click at [862, 30] on icon at bounding box center [869, 31] width 14 height 14
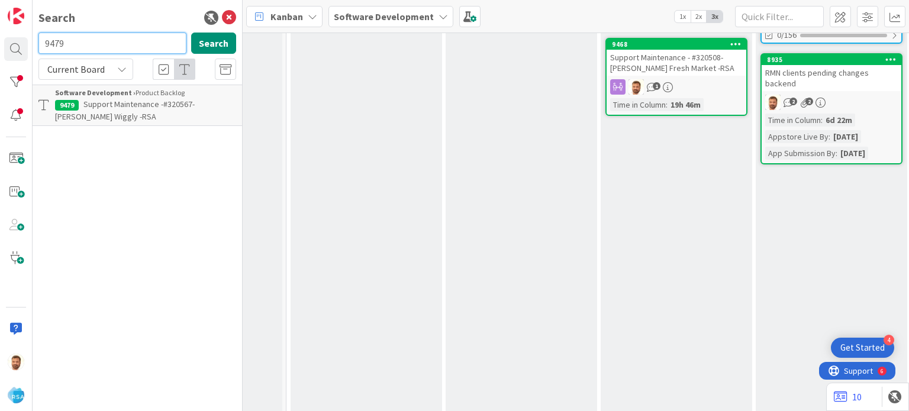
click at [98, 37] on input "9479" at bounding box center [112, 43] width 148 height 21
type input "9478"
click at [156, 113] on p "Support Defect- #320598- [PERSON_NAME] Markets- RSA" at bounding box center [145, 110] width 181 height 25
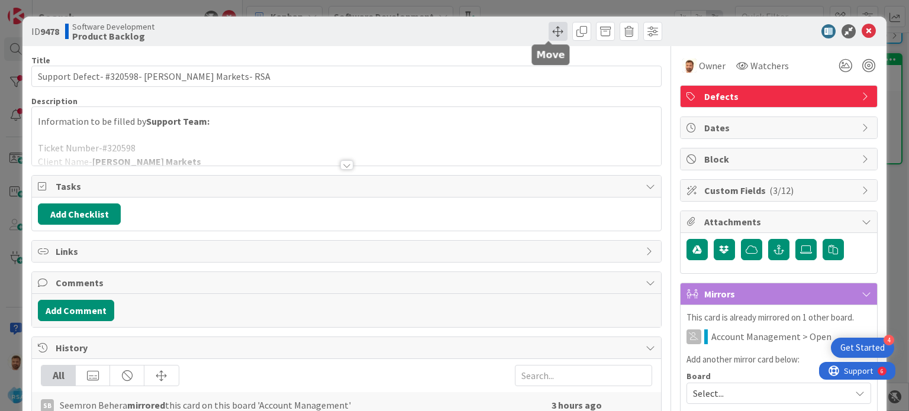
click at [549, 35] on span at bounding box center [558, 31] width 19 height 19
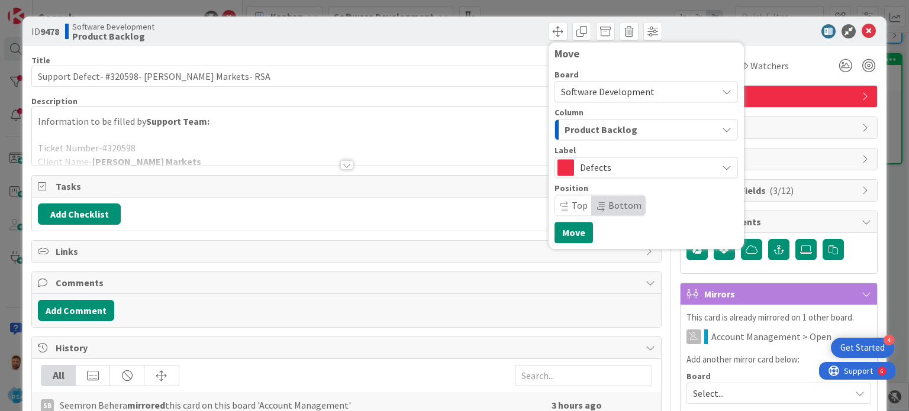
click at [575, 128] on span "Product Backlog" at bounding box center [601, 129] width 73 height 15
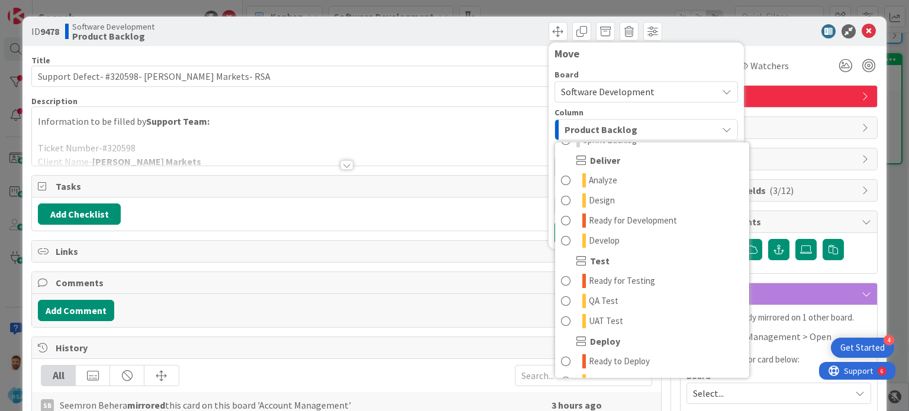
scroll to position [246, 0]
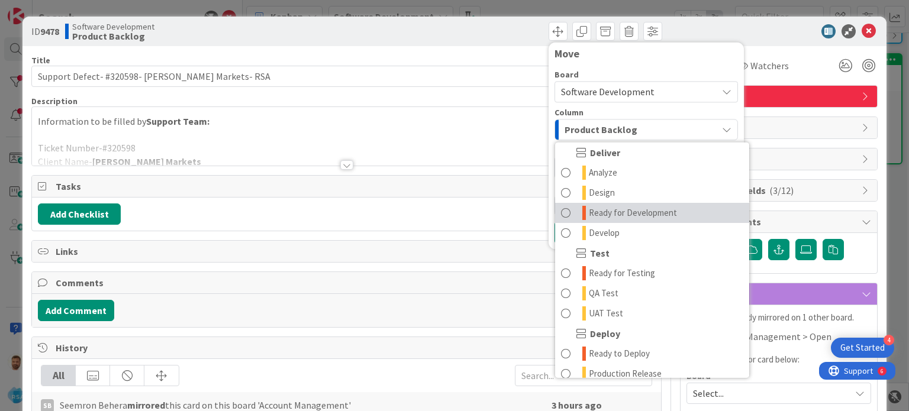
click at [562, 217] on link "Ready for Development" at bounding box center [652, 213] width 194 height 20
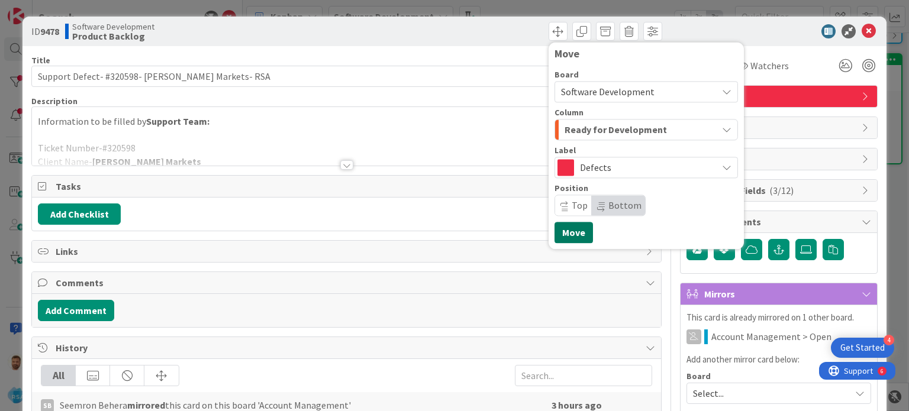
click at [560, 234] on button "Move" at bounding box center [574, 232] width 38 height 21
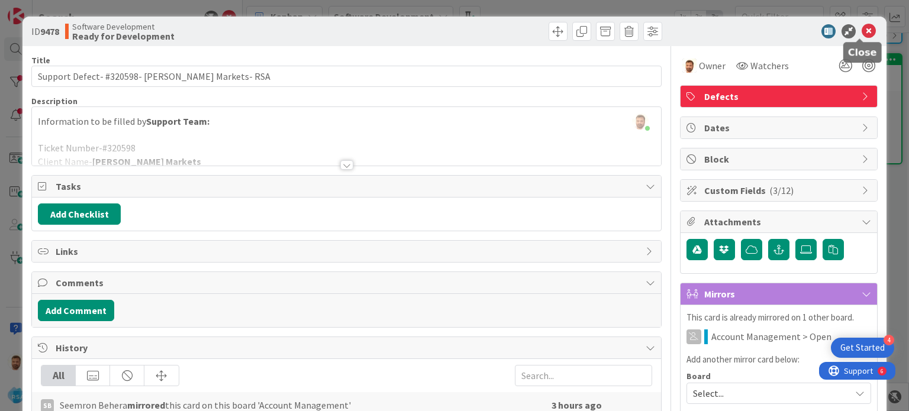
click at [862, 28] on icon at bounding box center [869, 31] width 14 height 14
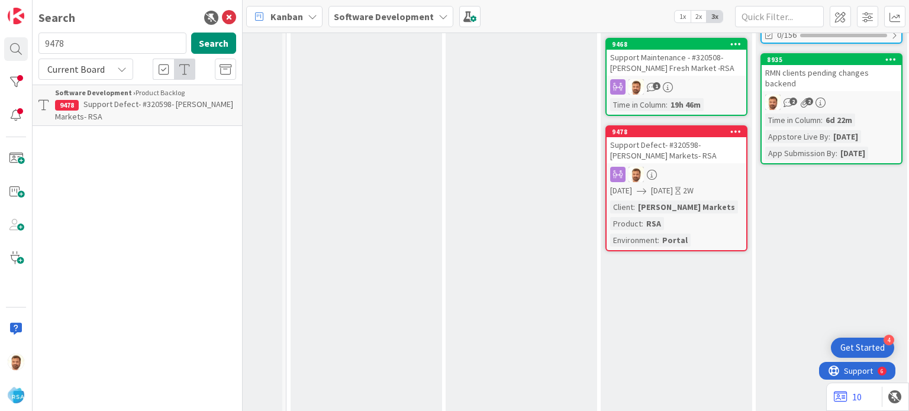
click at [117, 104] on span "Support Defect- #320598- [PERSON_NAME] Markets- RSA" at bounding box center [144, 110] width 178 height 23
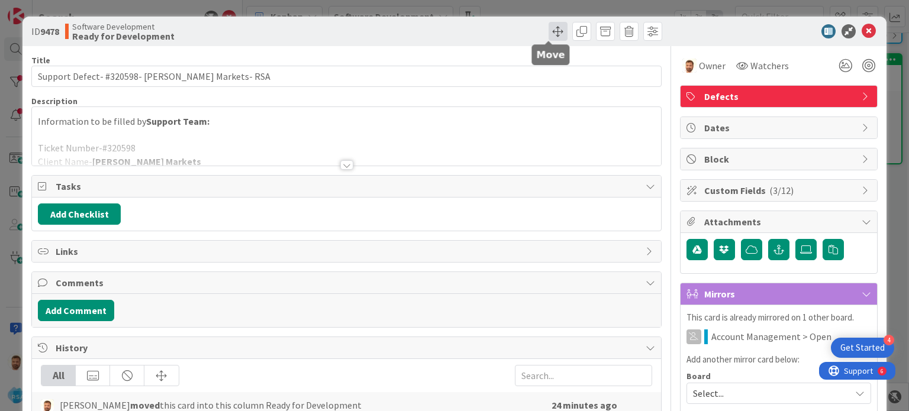
click at [550, 33] on span at bounding box center [558, 31] width 19 height 19
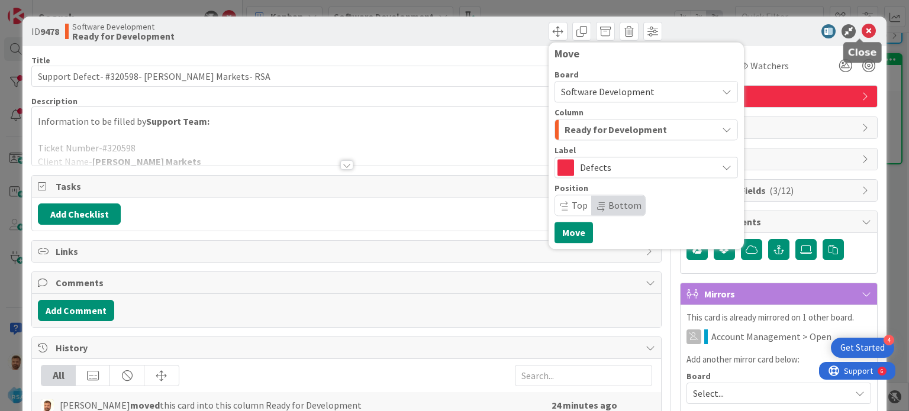
click at [862, 26] on icon at bounding box center [869, 31] width 14 height 14
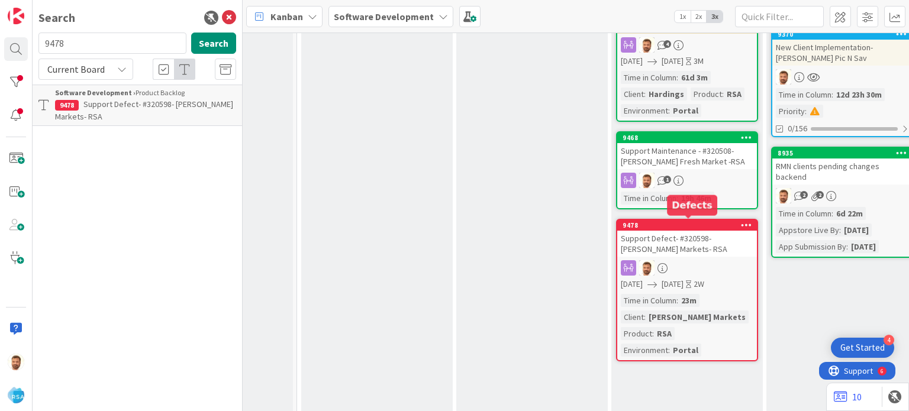
click at [666, 240] on div "Support Defect- #320598- [PERSON_NAME] Markets- RSA" at bounding box center [687, 244] width 140 height 26
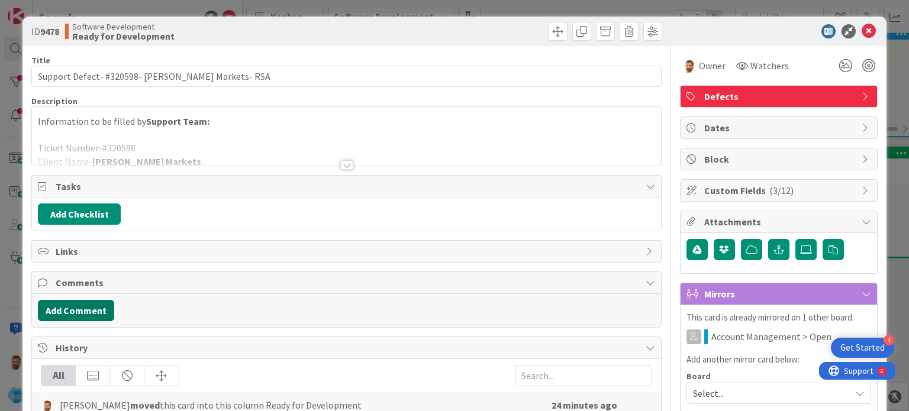
click at [85, 312] on button "Add Comment" at bounding box center [76, 310] width 76 height 21
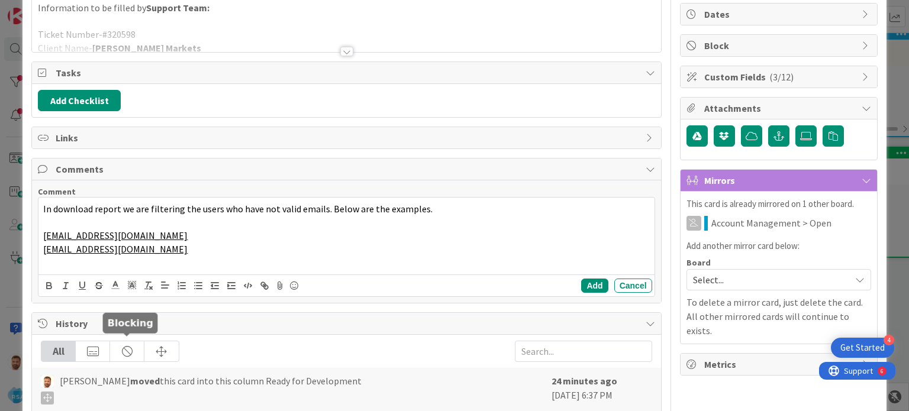
scroll to position [115, 0]
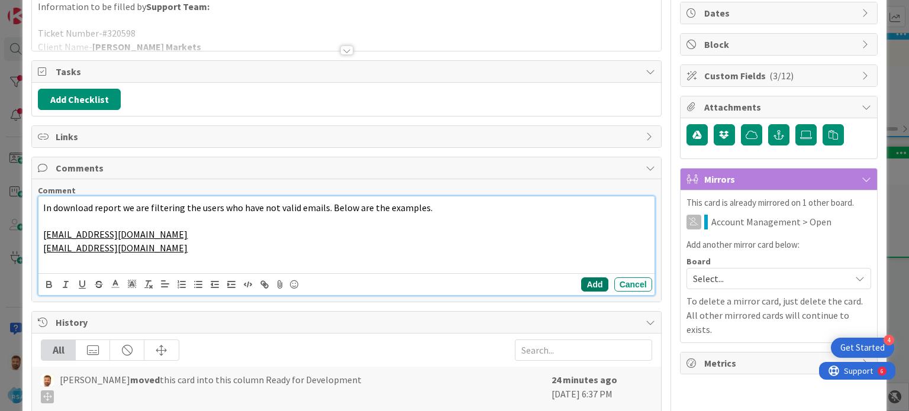
click at [594, 282] on button "Add" at bounding box center [594, 285] width 27 height 14
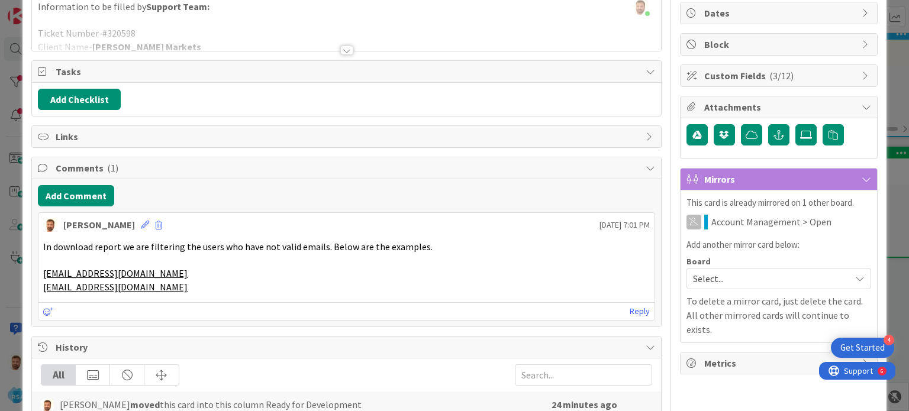
scroll to position [0, 0]
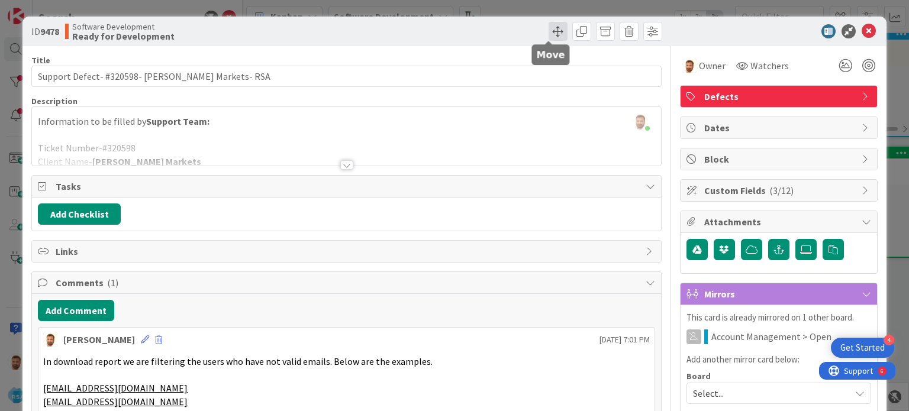
click at [549, 40] on span at bounding box center [558, 31] width 19 height 19
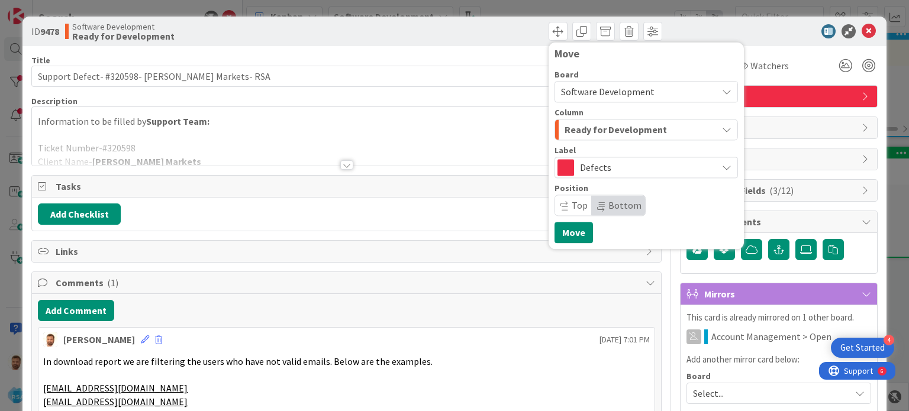
click at [571, 130] on span "Ready for Development" at bounding box center [616, 129] width 102 height 15
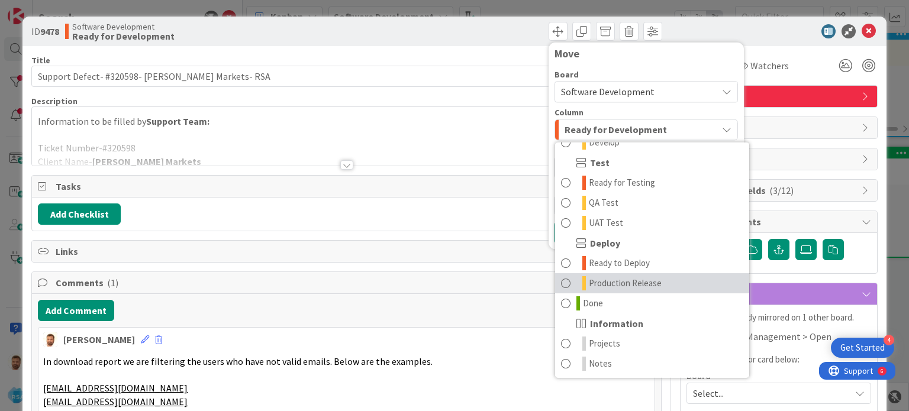
scroll to position [336, 0]
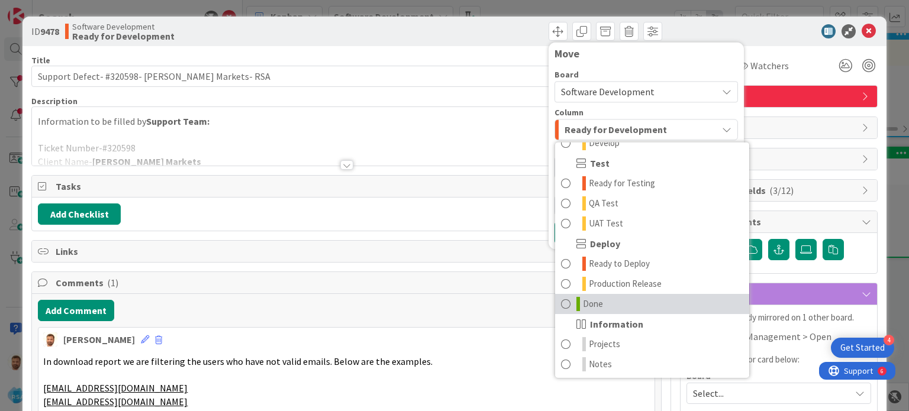
click at [561, 301] on span at bounding box center [565, 304] width 9 height 14
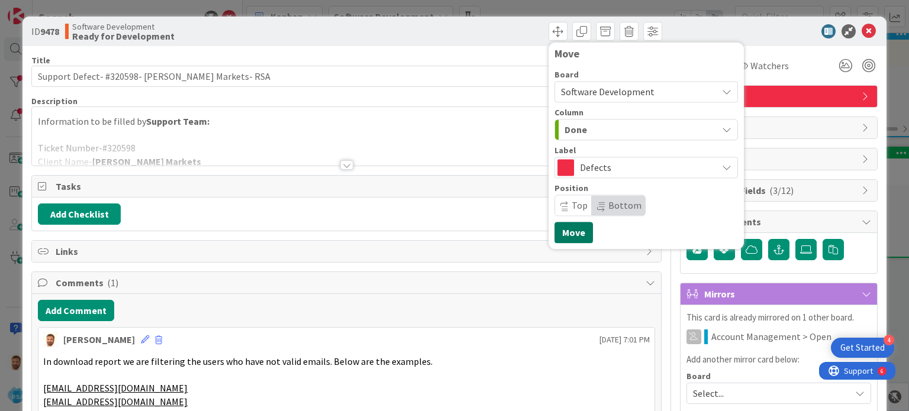
click at [558, 226] on button "Move" at bounding box center [574, 232] width 38 height 21
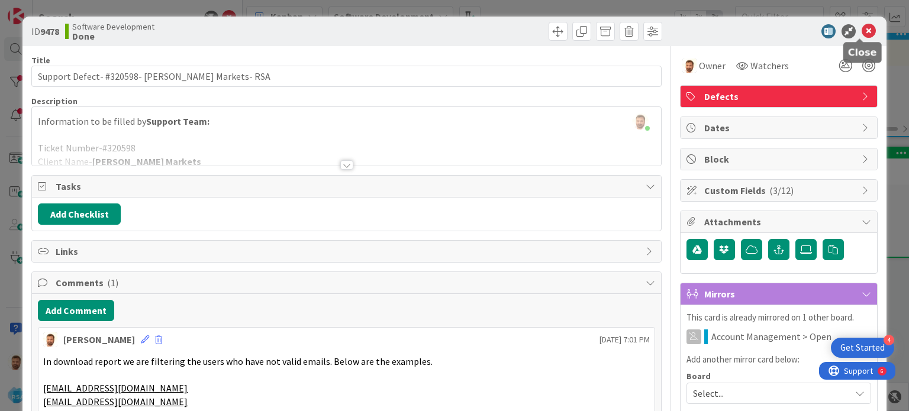
click at [862, 28] on icon at bounding box center [869, 31] width 14 height 14
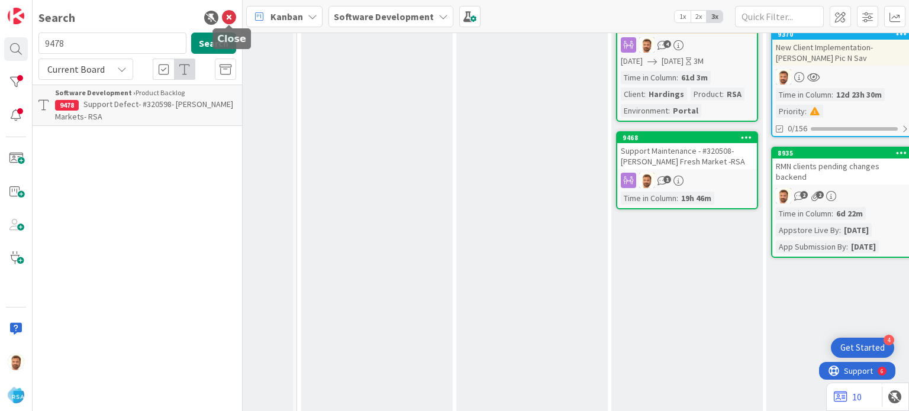
click at [228, 19] on icon at bounding box center [229, 18] width 14 height 14
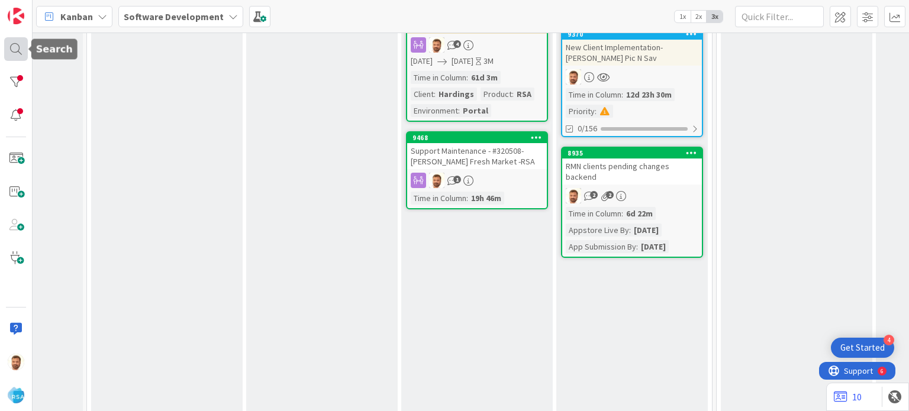
click at [15, 51] on div at bounding box center [16, 49] width 24 height 24
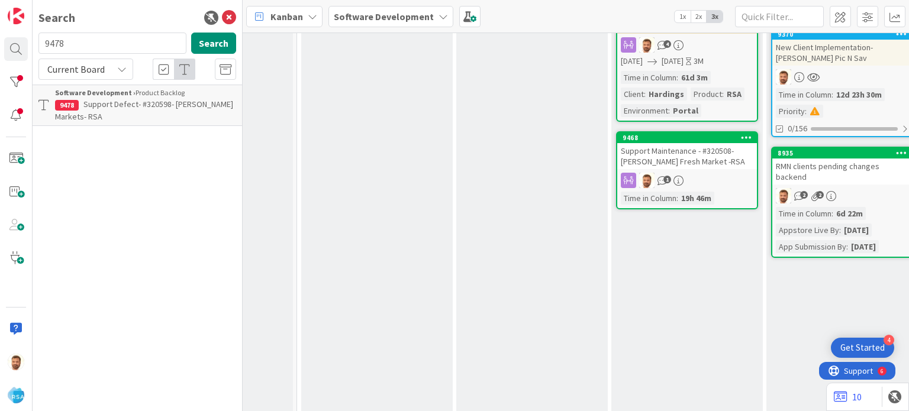
click at [72, 44] on input "9478" at bounding box center [112, 43] width 148 height 21
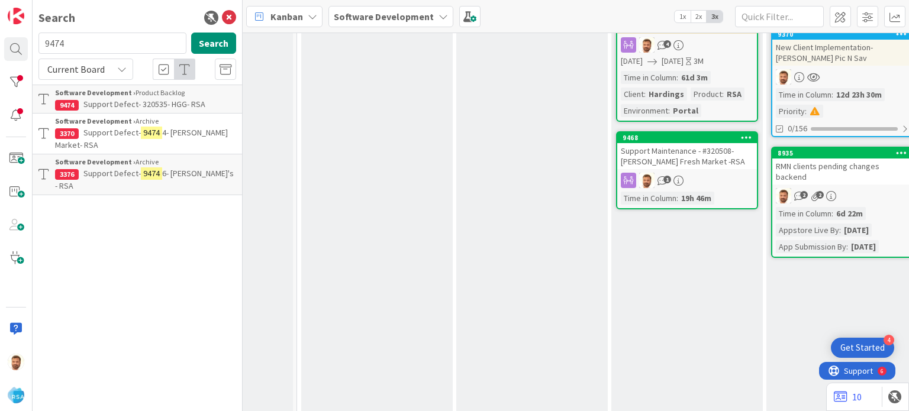
click at [130, 101] on span "Support Defect- 320535- HGG- RSA" at bounding box center [144, 104] width 122 height 11
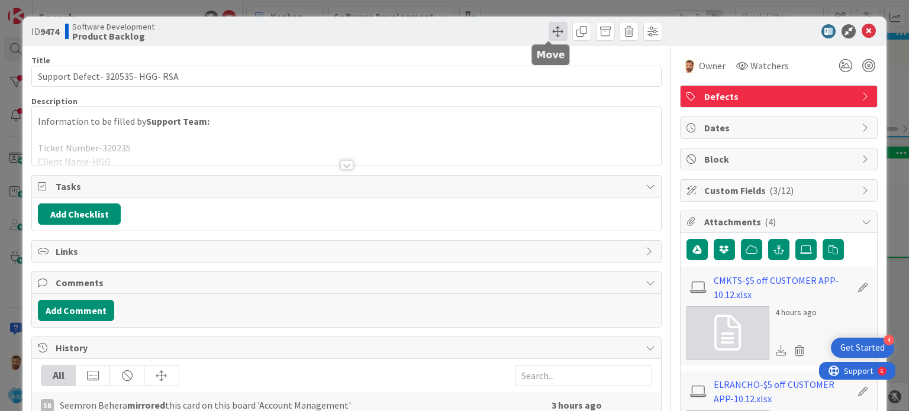
click at [549, 27] on span at bounding box center [558, 31] width 19 height 19
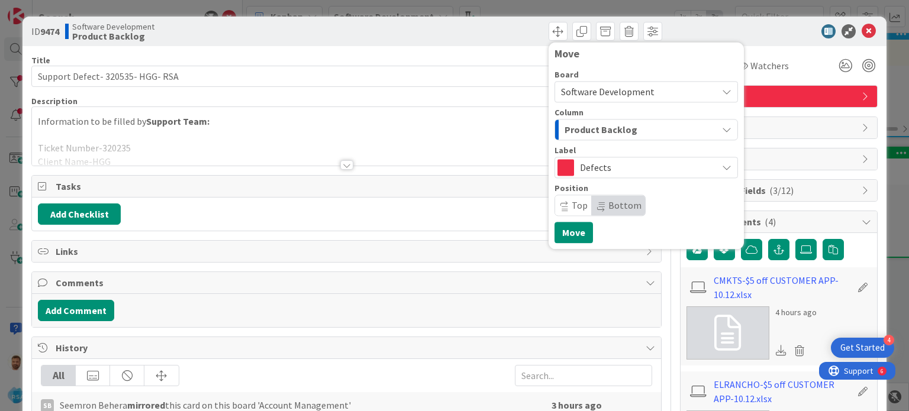
click at [578, 130] on span "Product Backlog" at bounding box center [601, 129] width 73 height 15
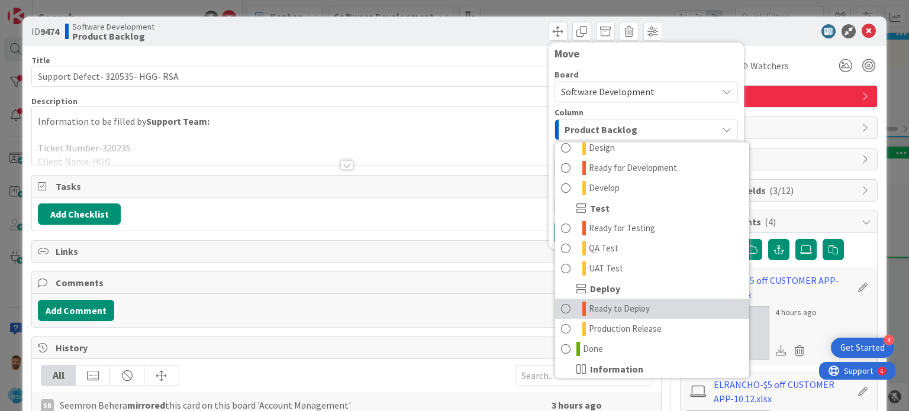
scroll to position [290, 0]
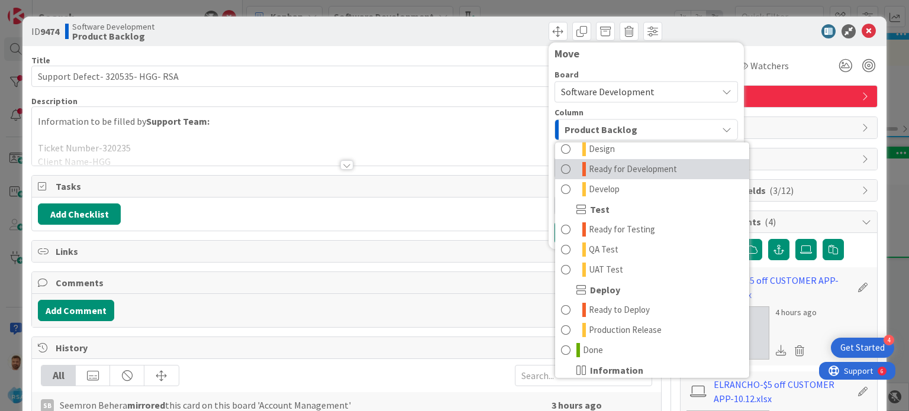
click at [561, 170] on span at bounding box center [565, 169] width 9 height 14
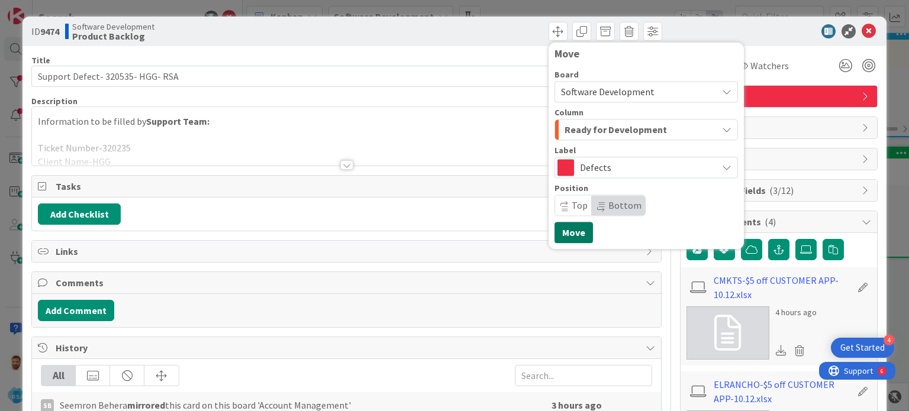
click at [571, 236] on button "Move" at bounding box center [574, 232] width 38 height 21
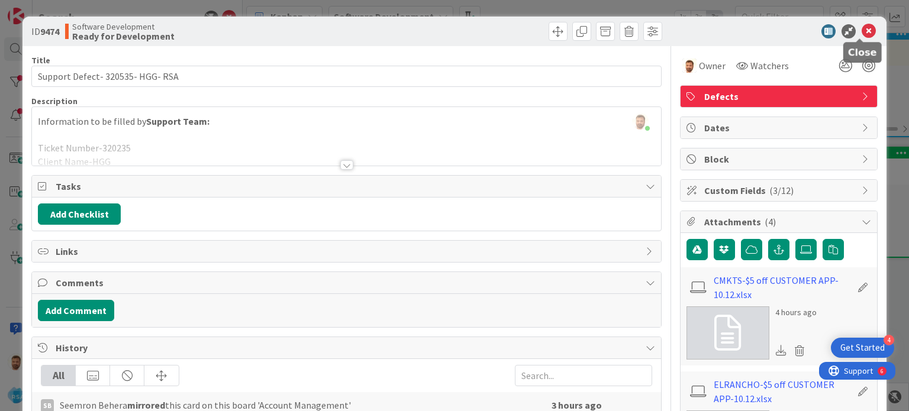
click at [862, 34] on icon at bounding box center [869, 31] width 14 height 14
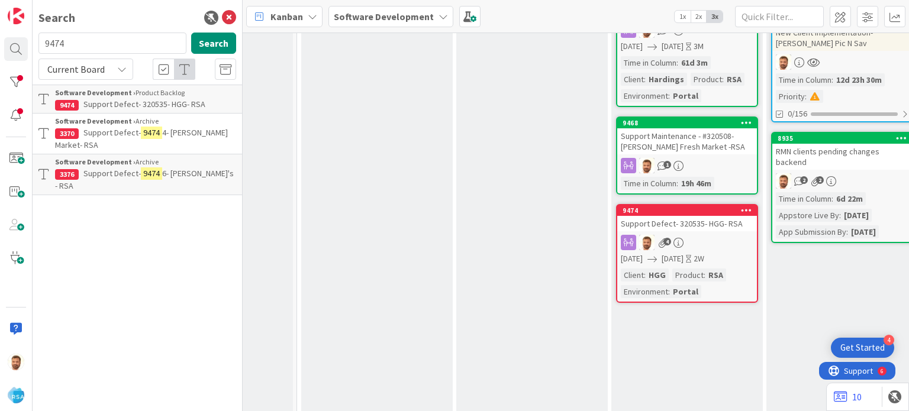
scroll to position [291, 1219]
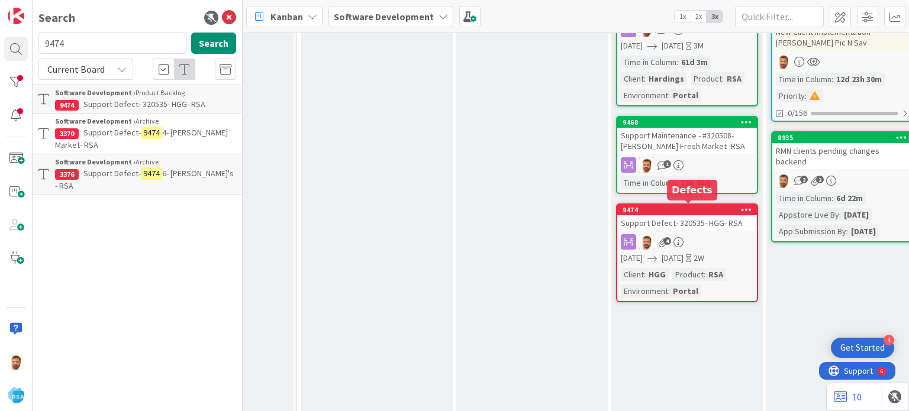
click at [663, 218] on div "Support Defect- 320535- HGG- RSA" at bounding box center [687, 222] width 140 height 15
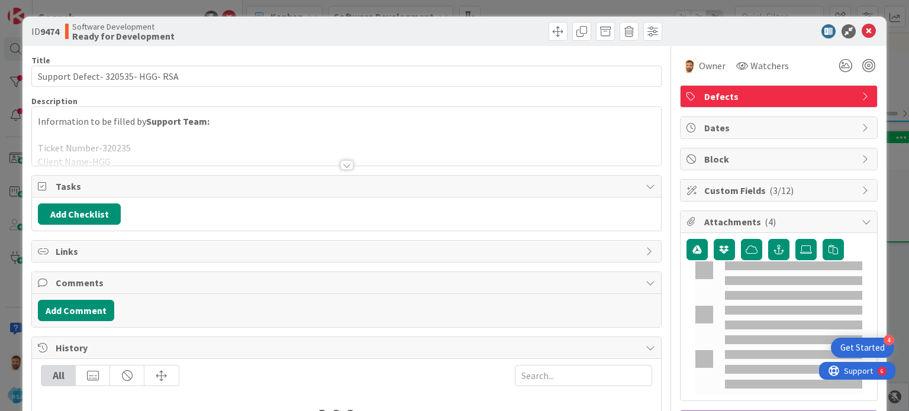
click at [97, 356] on div "History" at bounding box center [346, 348] width 629 height 22
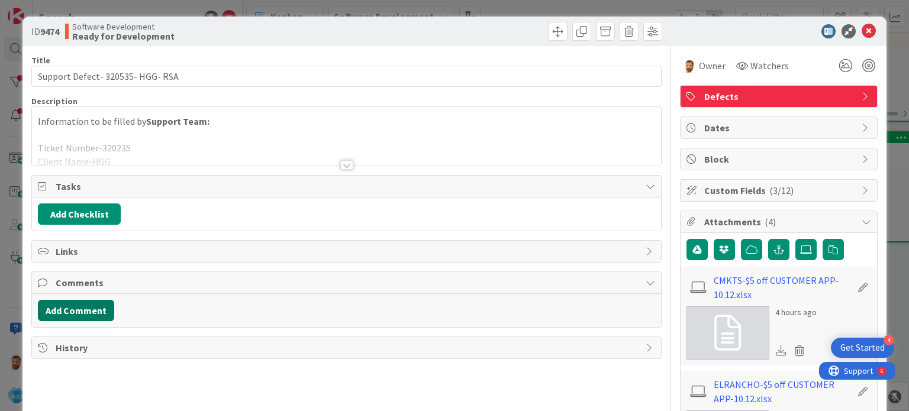
click at [97, 308] on button "Add Comment" at bounding box center [76, 310] width 76 height 21
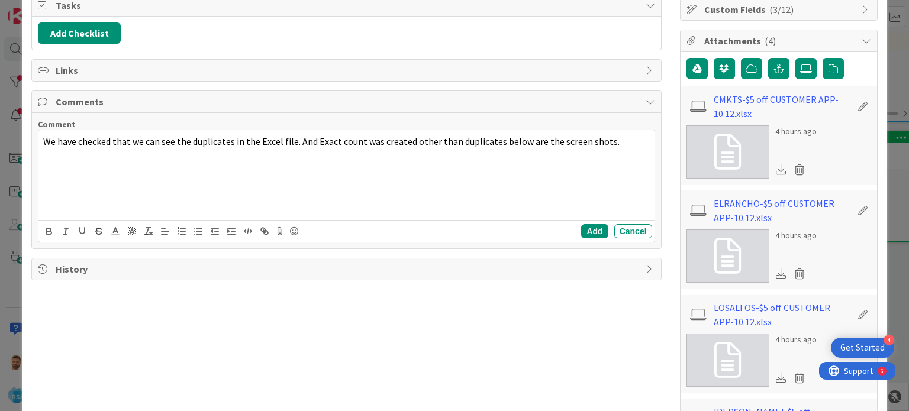
scroll to position [183, 0]
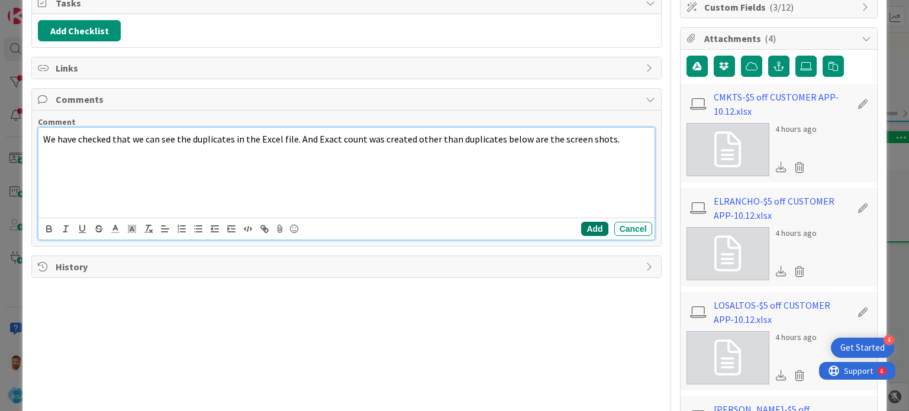
click at [585, 225] on button "Add" at bounding box center [594, 229] width 27 height 14
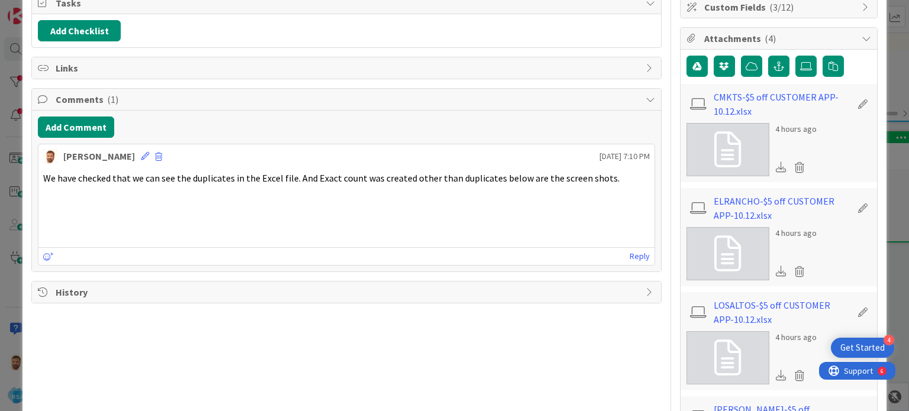
scroll to position [0, 0]
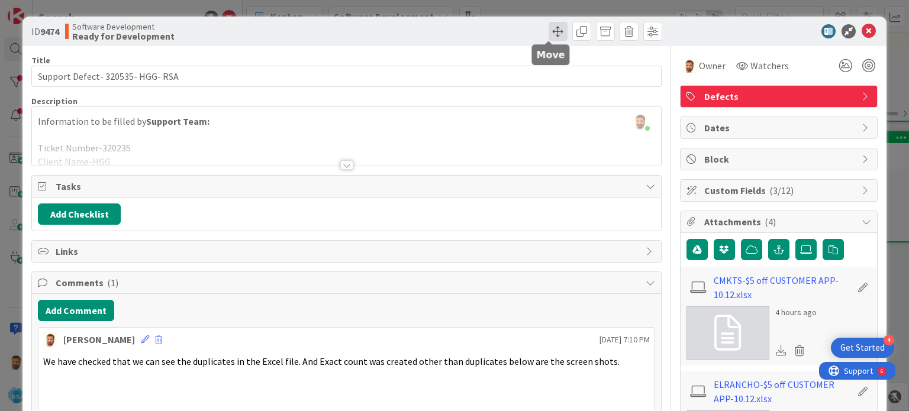
click at [549, 30] on span at bounding box center [558, 31] width 19 height 19
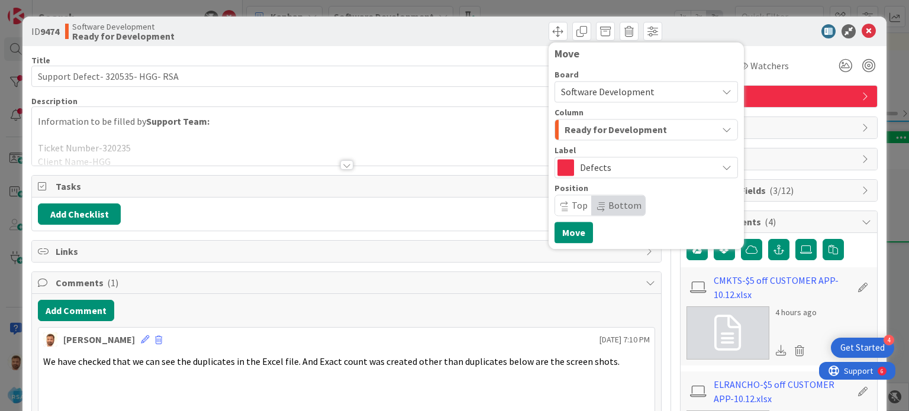
click at [578, 127] on span "Ready for Development" at bounding box center [616, 129] width 102 height 15
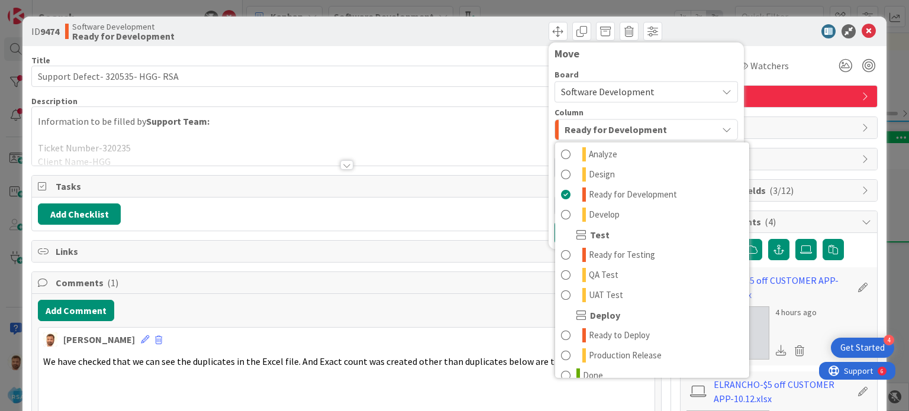
scroll to position [274, 0]
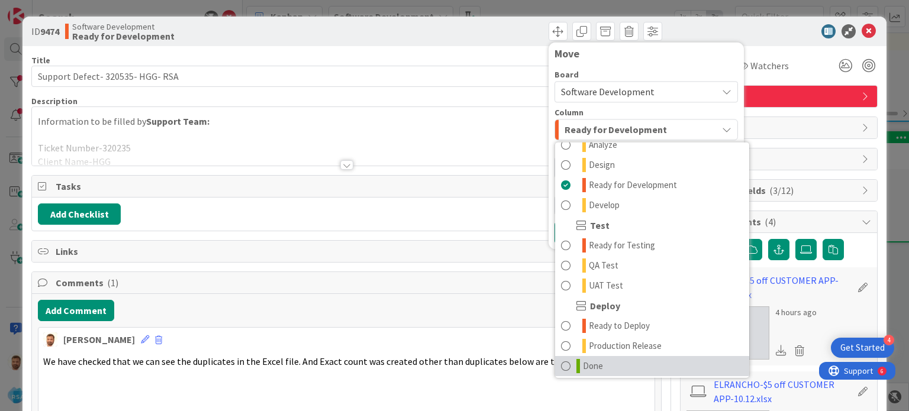
click at [563, 360] on link "Done" at bounding box center [652, 366] width 194 height 20
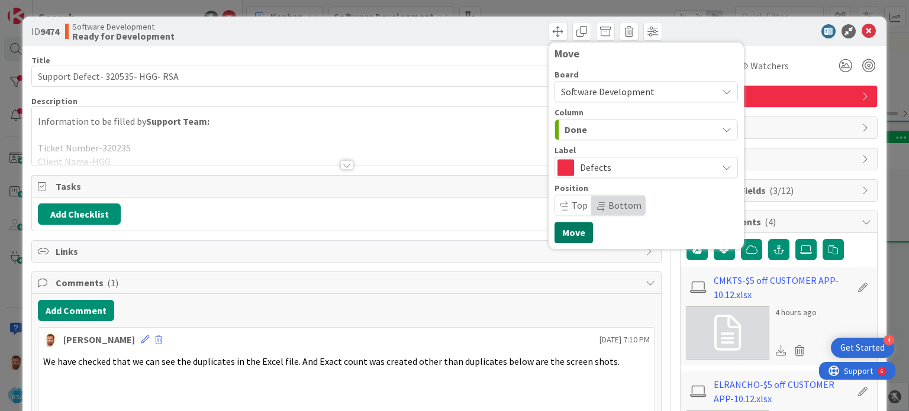
click at [566, 225] on button "Move" at bounding box center [574, 232] width 38 height 21
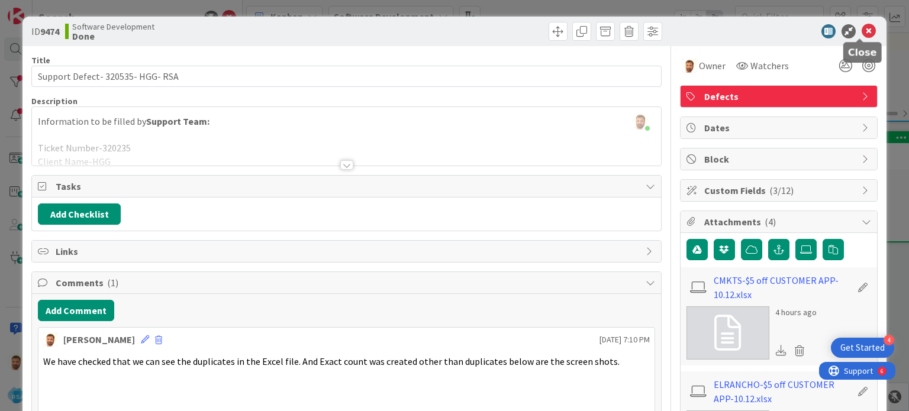
click at [862, 33] on icon at bounding box center [869, 31] width 14 height 14
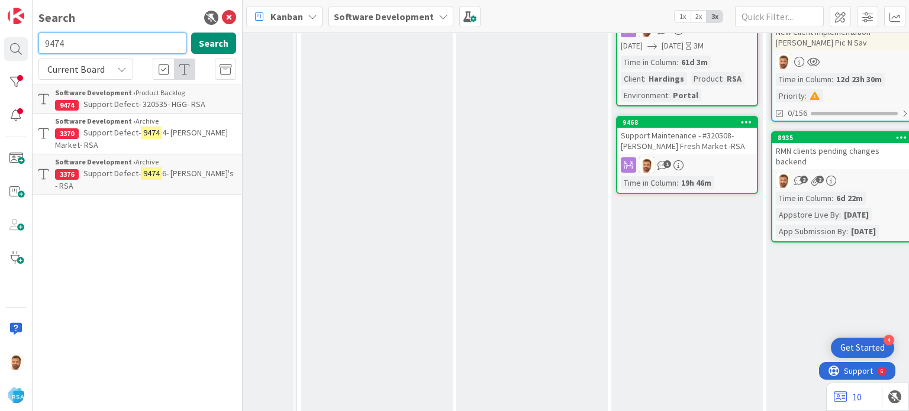
click at [77, 39] on input "9474" at bounding box center [112, 43] width 148 height 21
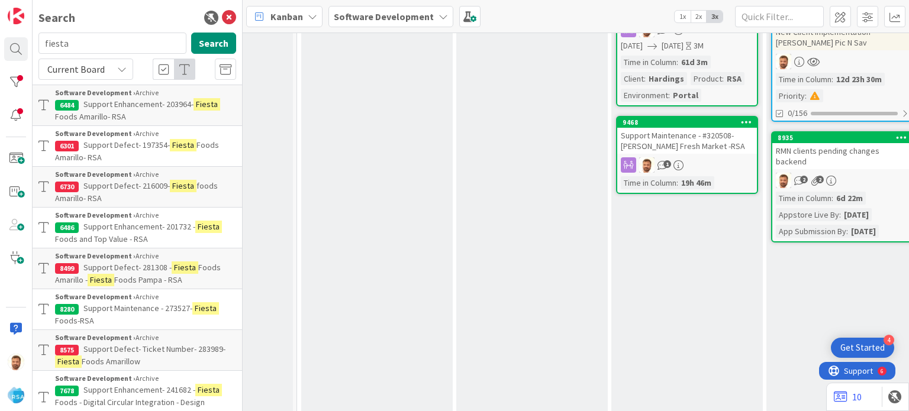
click at [123, 111] on span "Foods Amarillo- RSA" at bounding box center [90, 116] width 71 height 11
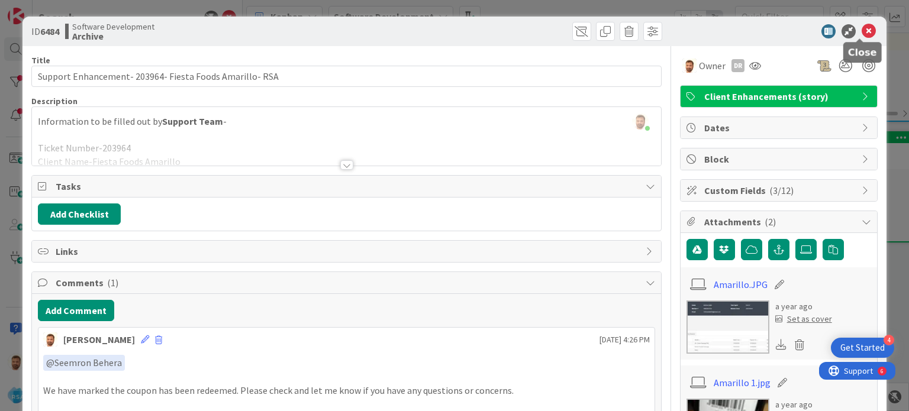
click at [862, 32] on icon at bounding box center [869, 31] width 14 height 14
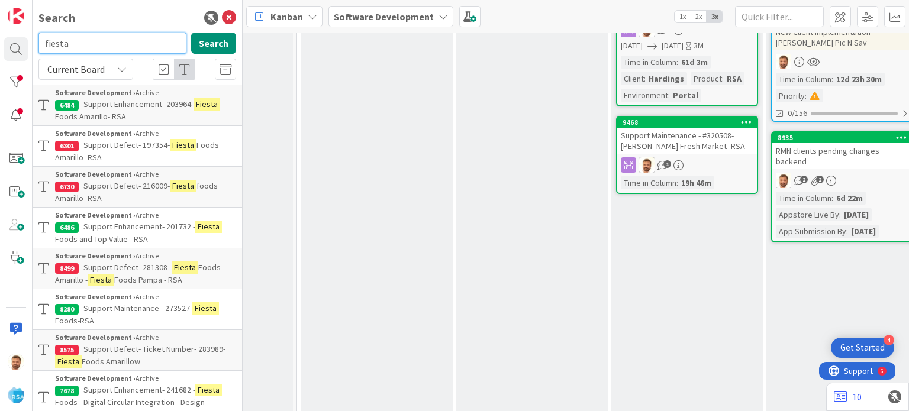
click at [57, 50] on input "fiesta" at bounding box center [112, 43] width 148 height 21
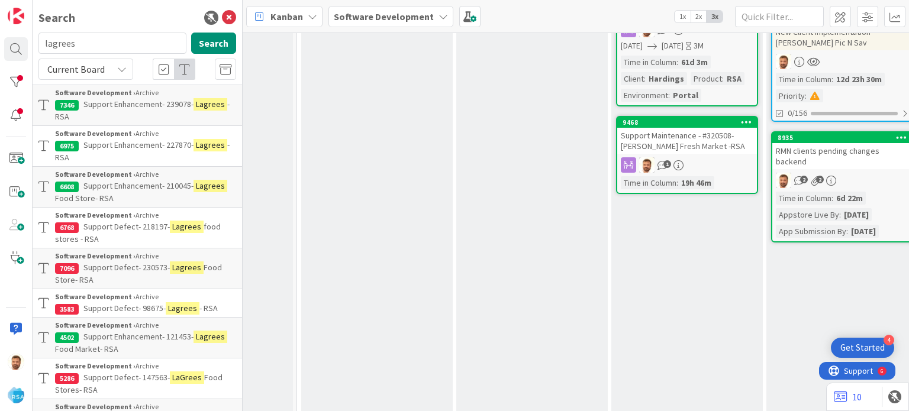
click at [123, 114] on p "Support Enhancement- 239078- Lagrees - RSA" at bounding box center [145, 110] width 181 height 25
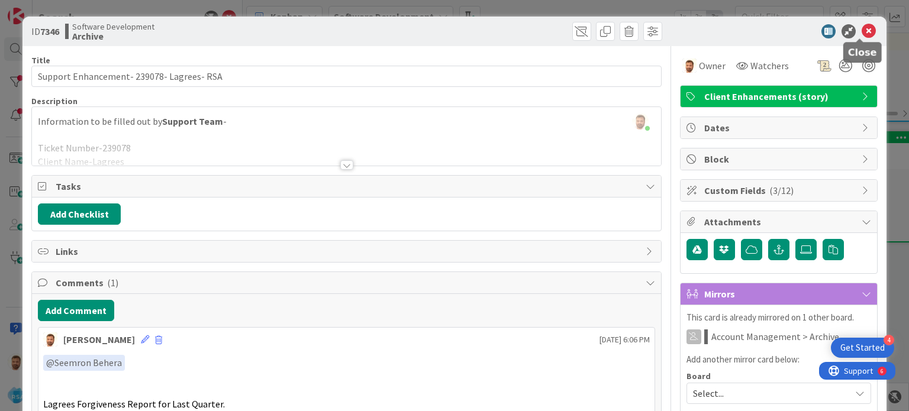
click at [862, 31] on icon at bounding box center [869, 31] width 14 height 14
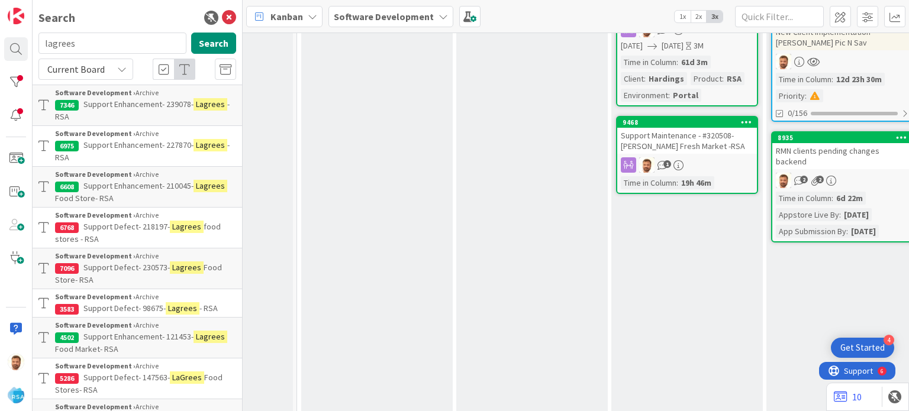
click at [149, 142] on span "Support Enhancement- 227870-" at bounding box center [138, 145] width 110 height 11
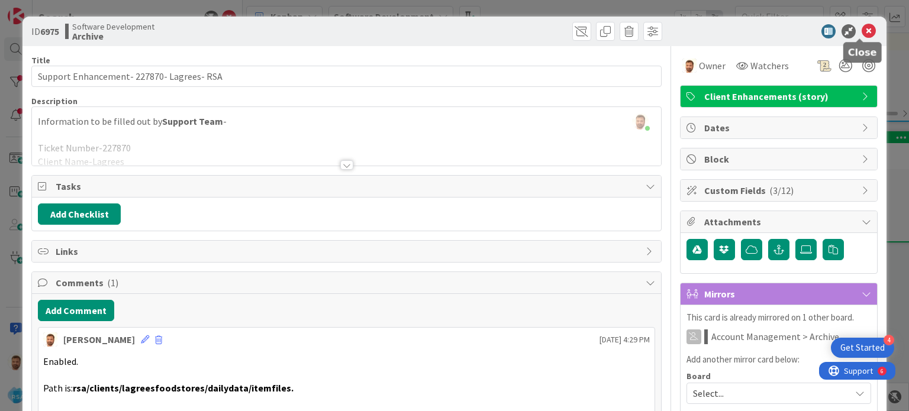
click at [862, 27] on icon at bounding box center [869, 31] width 14 height 14
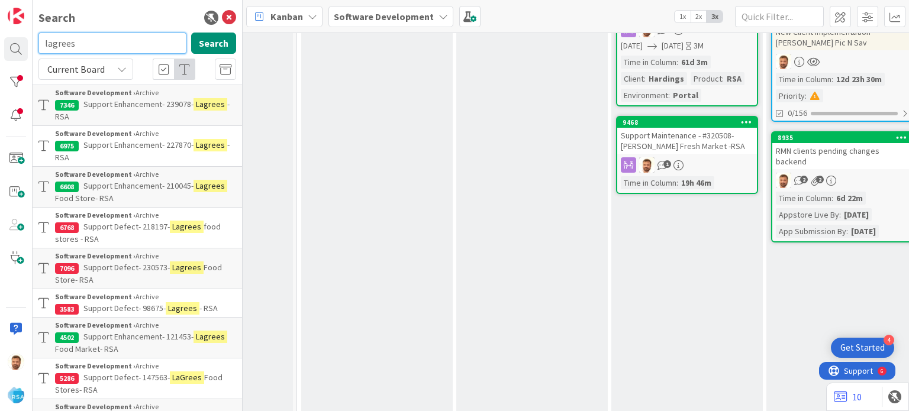
click at [64, 41] on input "lagrees" at bounding box center [112, 43] width 148 height 21
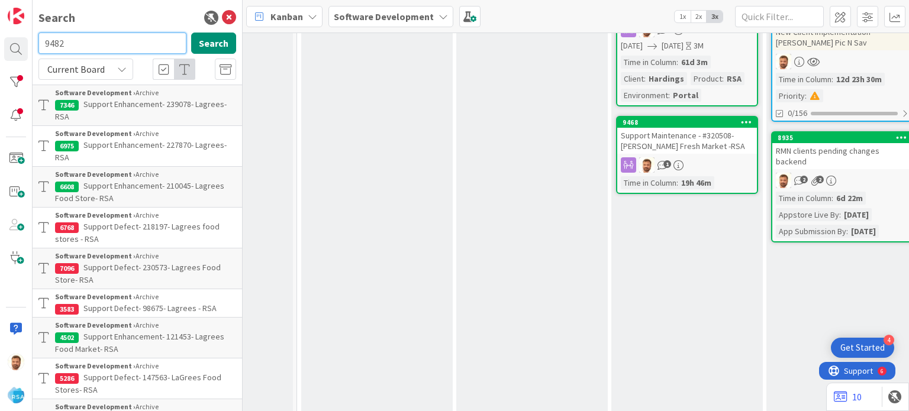
type input "9482"
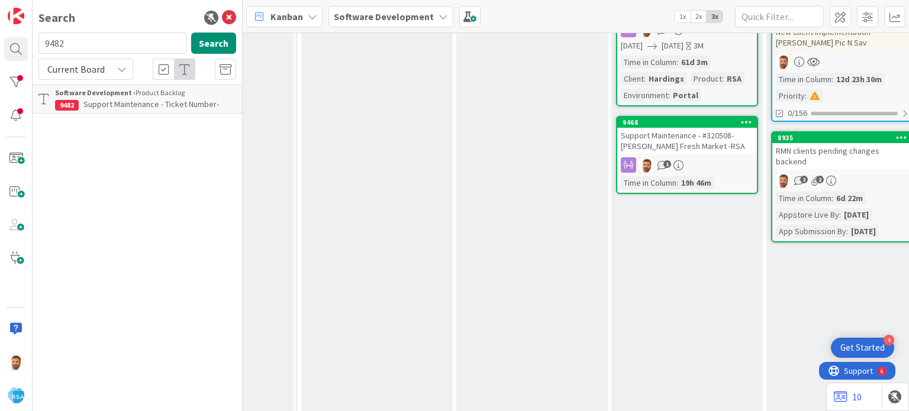
click at [113, 101] on span "Support Maintenance - Ticket Number-" at bounding box center [151, 104] width 136 height 11
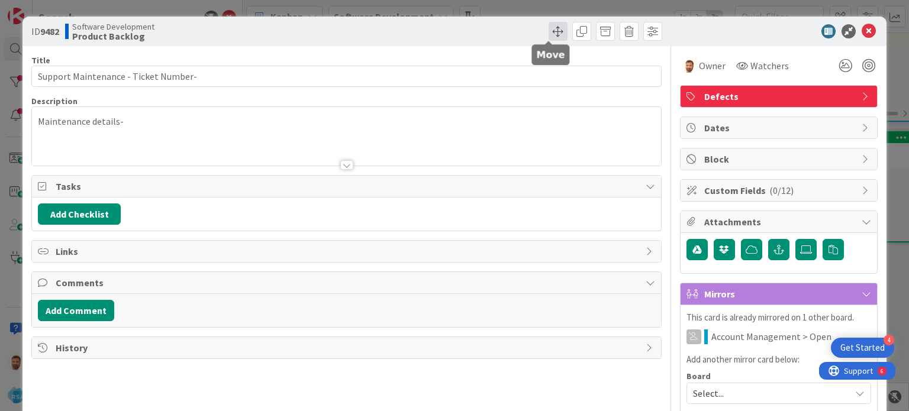
click at [549, 33] on span at bounding box center [558, 31] width 19 height 19
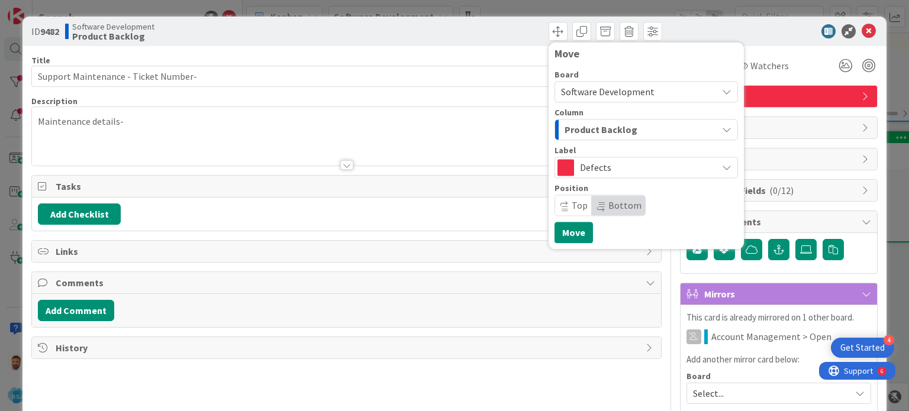
click at [582, 130] on span "Product Backlog" at bounding box center [601, 129] width 73 height 15
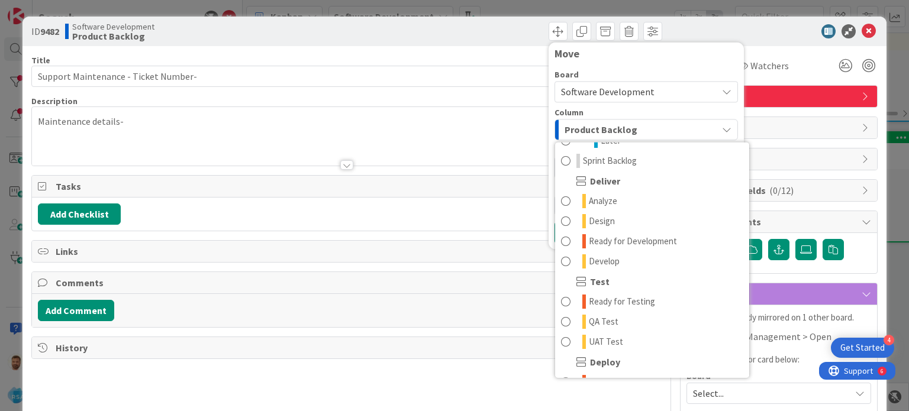
scroll to position [220, 0]
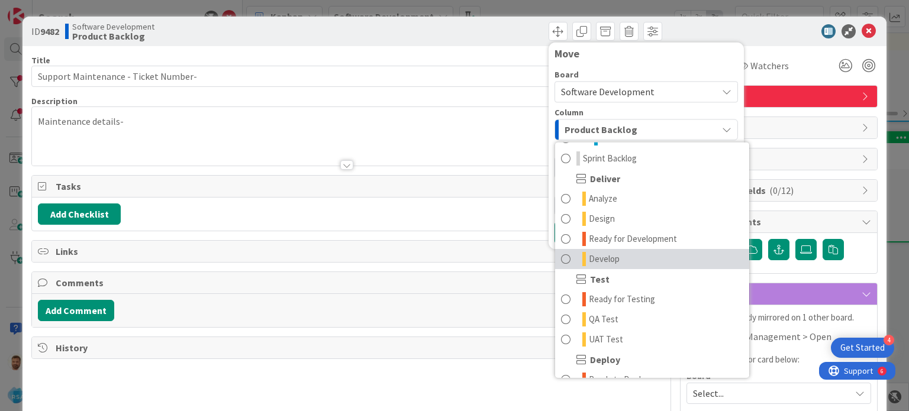
click at [565, 258] on link "Develop" at bounding box center [652, 259] width 194 height 20
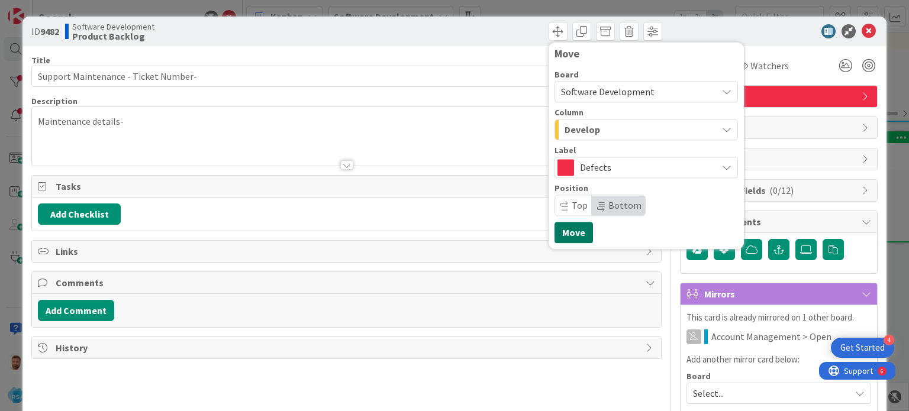
click at [558, 230] on button "Move" at bounding box center [574, 232] width 38 height 21
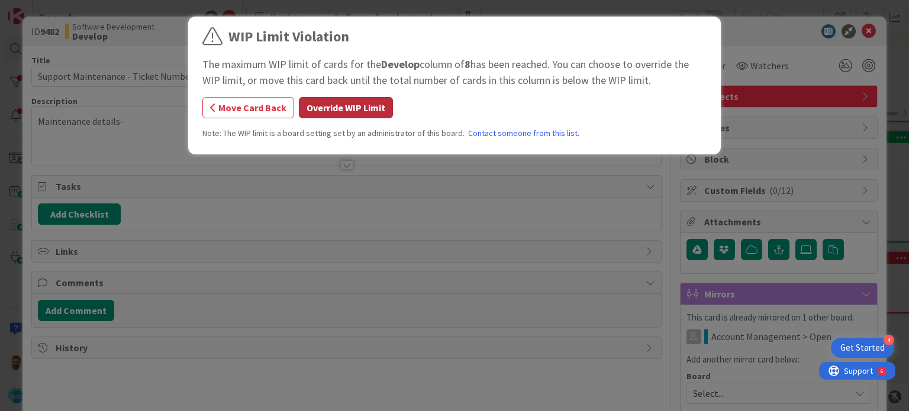
click at [349, 107] on button "Override WIP Limit" at bounding box center [346, 107] width 94 height 21
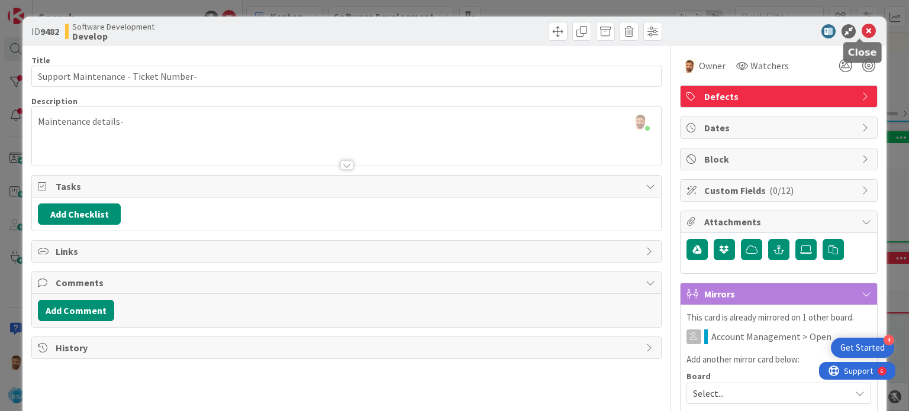
click at [862, 30] on icon at bounding box center [869, 31] width 14 height 14
